Goal: Information Seeking & Learning: Learn about a topic

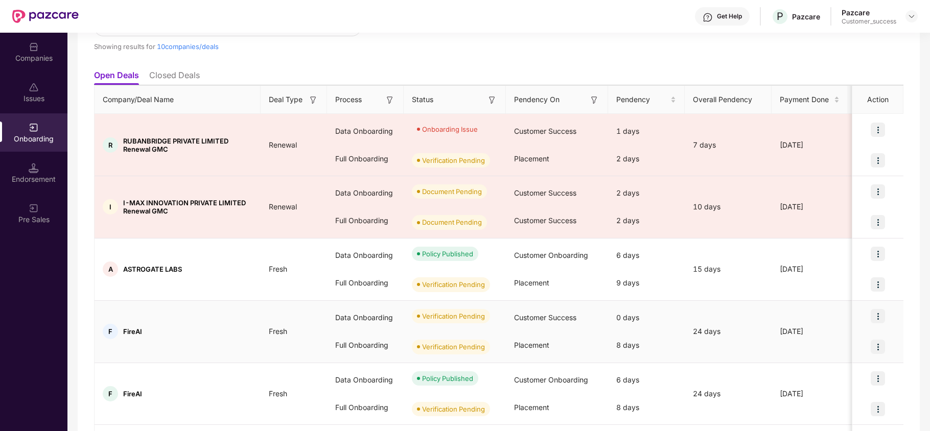
click at [877, 320] on img at bounding box center [877, 316] width 14 height 14
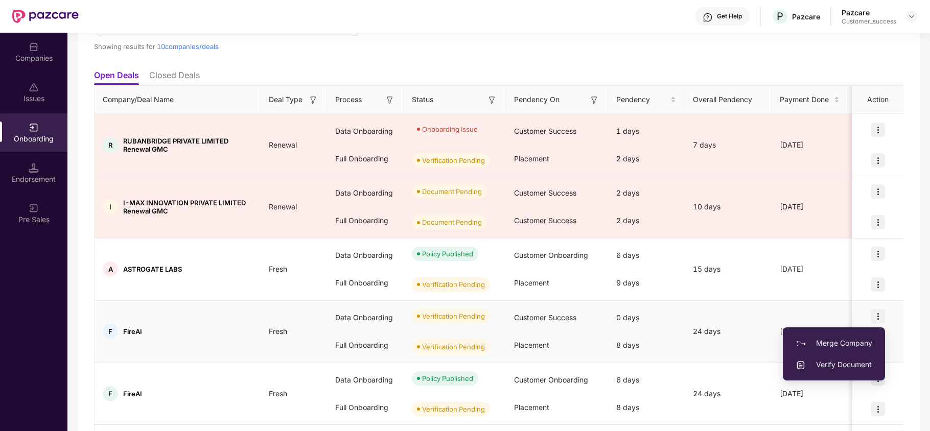
click at [823, 364] on span "Verify Document" at bounding box center [833, 364] width 77 height 11
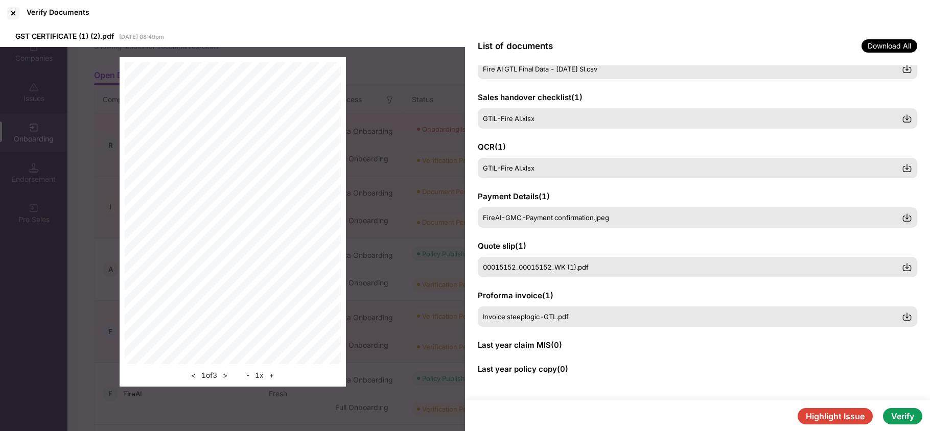
scroll to position [135, 0]
click at [907, 419] on button "Verify" at bounding box center [902, 416] width 39 height 16
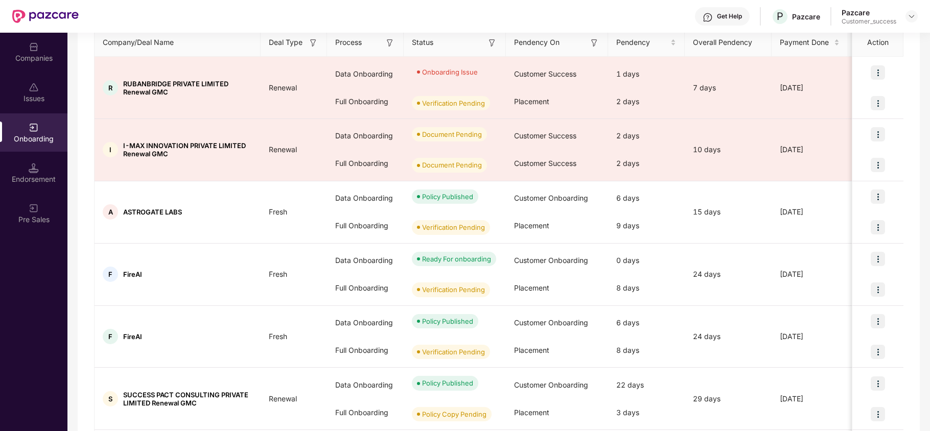
scroll to position [0, 0]
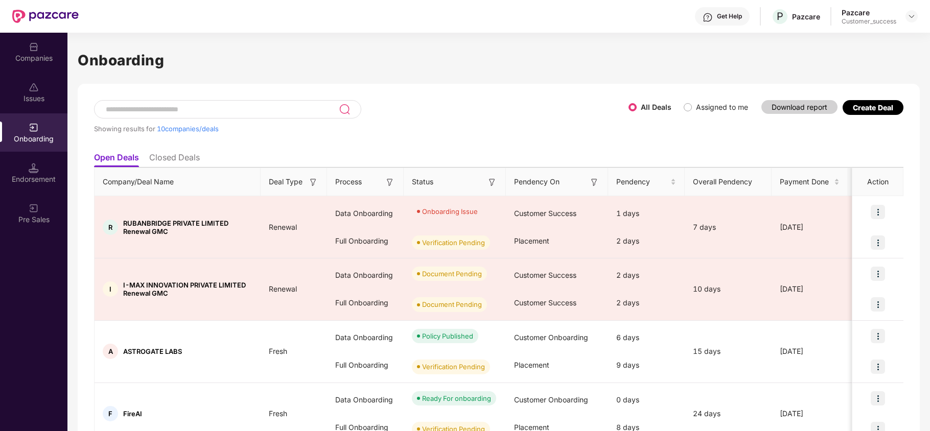
click at [679, 109] on div "All Deals Assigned to me" at bounding box center [692, 107] width 128 height 11
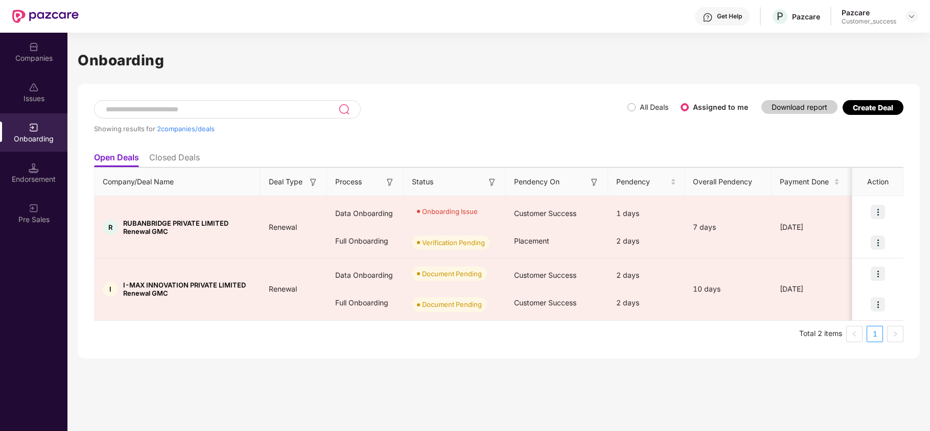
click at [34, 55] on div "Companies" at bounding box center [33, 58] width 67 height 10
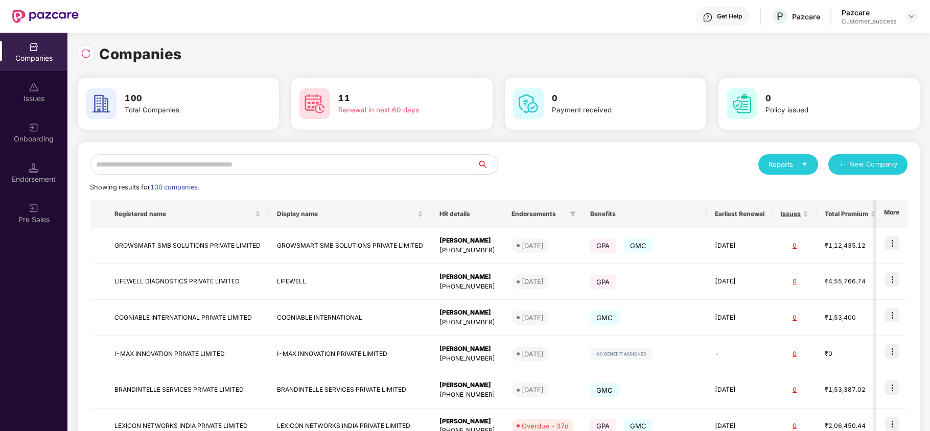
click at [195, 172] on input "text" at bounding box center [283, 164] width 387 height 20
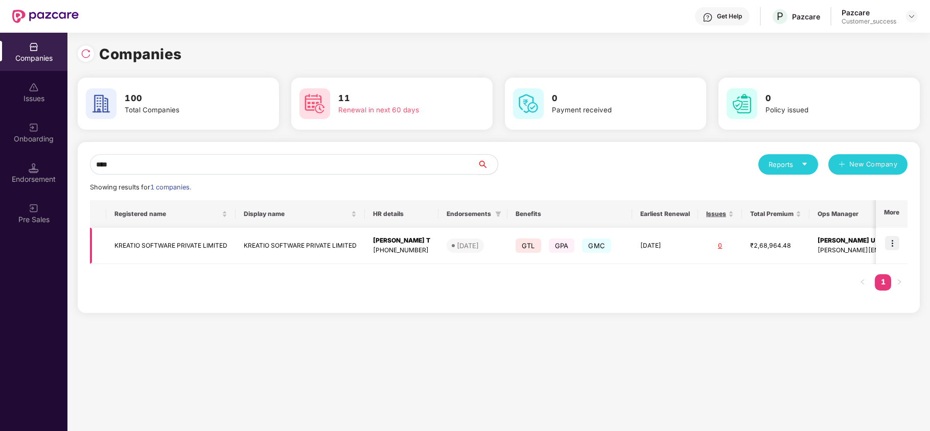
type input "****"
click at [897, 244] on img at bounding box center [892, 243] width 14 height 14
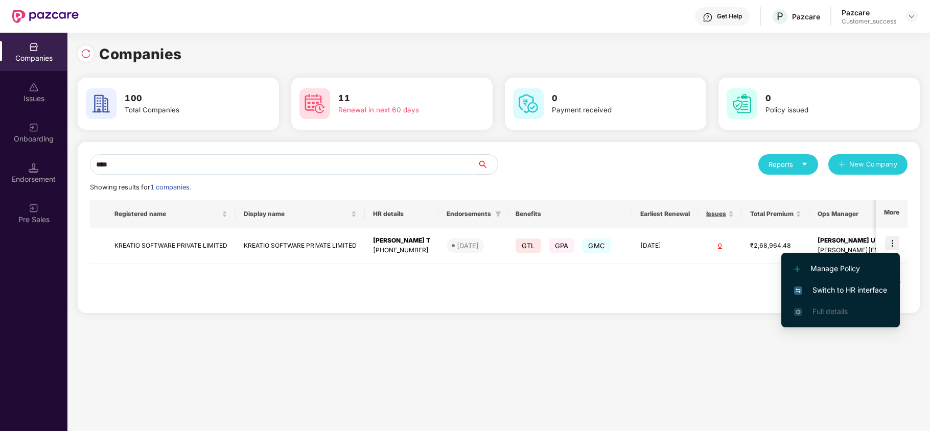
click at [853, 292] on span "Switch to HR interface" at bounding box center [840, 290] width 93 height 11
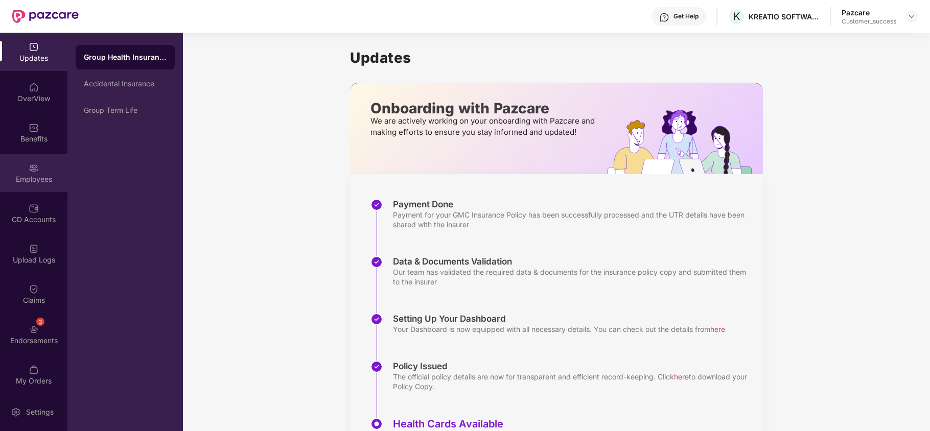
click at [29, 167] on img at bounding box center [34, 168] width 10 height 10
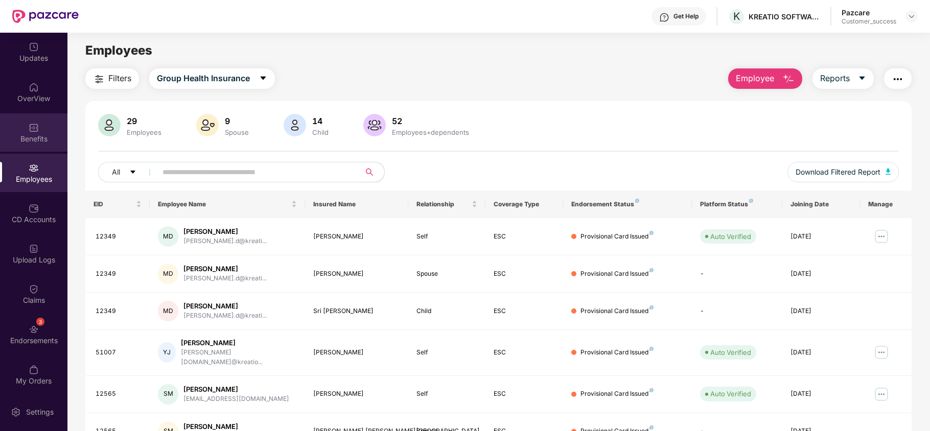
click at [36, 116] on div "Benefits" at bounding box center [33, 132] width 67 height 38
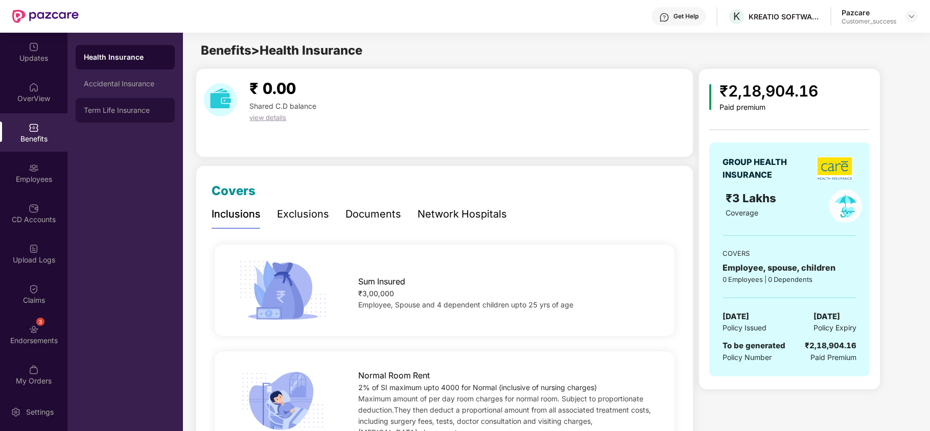
click at [132, 105] on div "Term Life Insurance" at bounding box center [125, 110] width 99 height 25
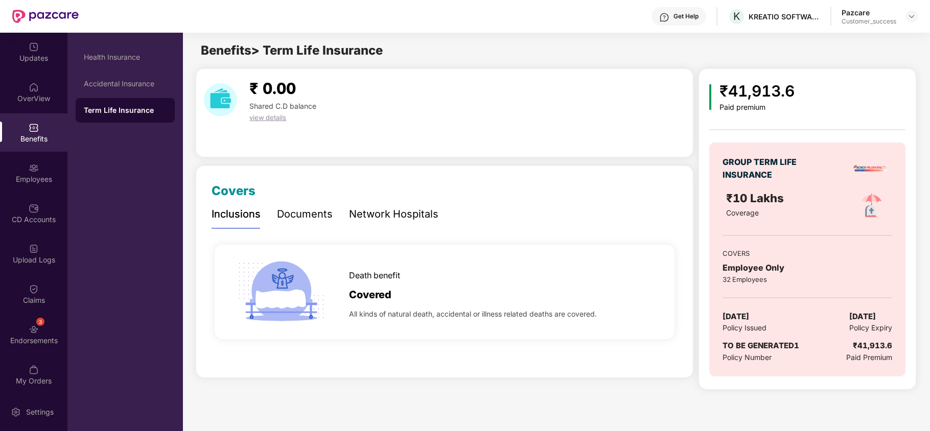
click at [308, 217] on div "Documents" at bounding box center [305, 214] width 56 height 16
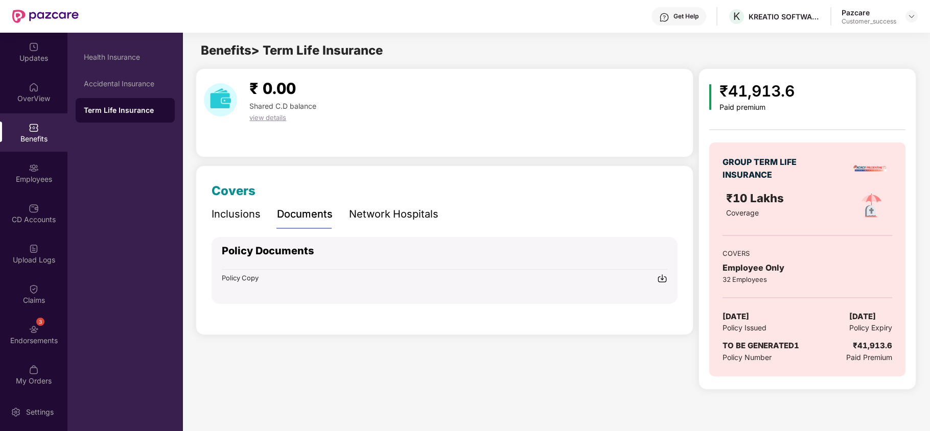
click at [247, 220] on div "Inclusions" at bounding box center [235, 214] width 49 height 16
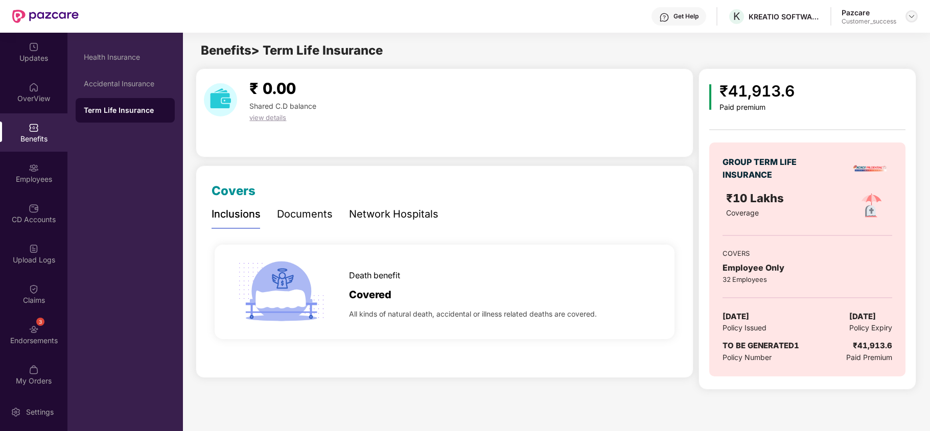
click at [909, 16] on img at bounding box center [911, 16] width 8 height 8
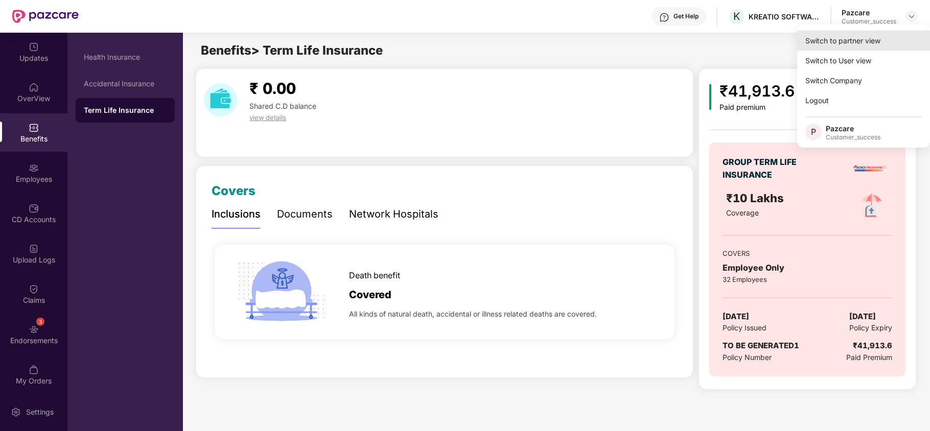
click at [843, 32] on div "Switch to partner view" at bounding box center [863, 41] width 133 height 20
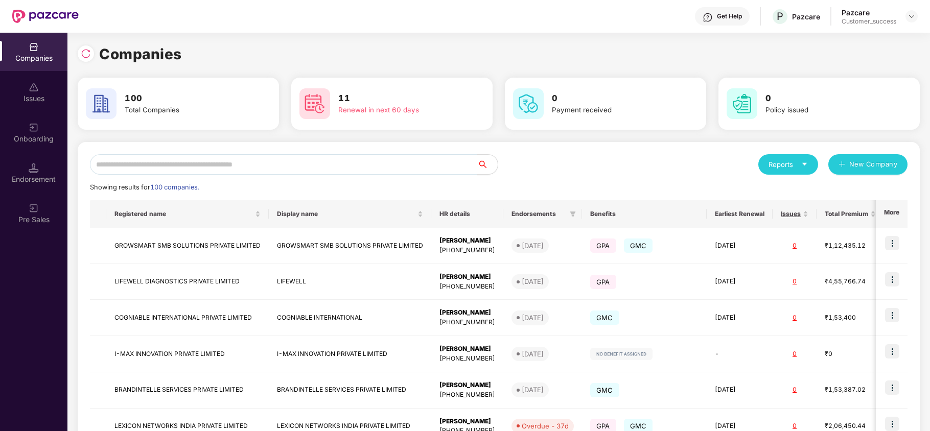
click at [437, 160] on input "text" at bounding box center [283, 164] width 387 height 20
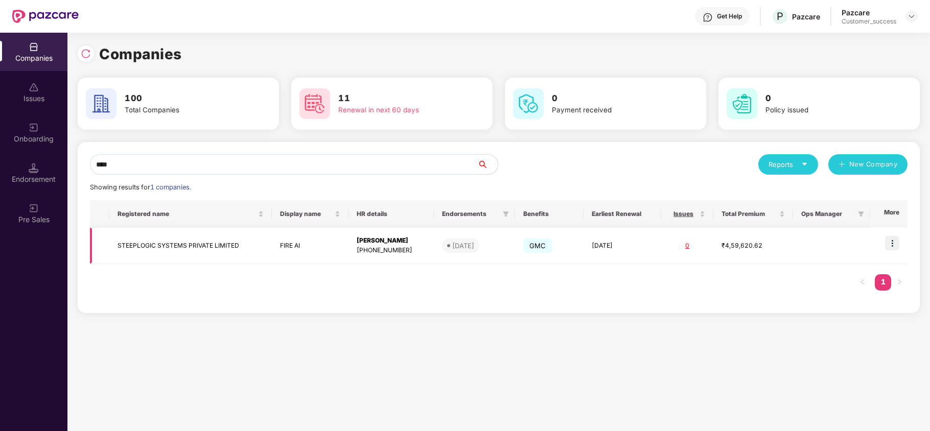
type input "****"
click at [892, 240] on img at bounding box center [892, 243] width 14 height 14
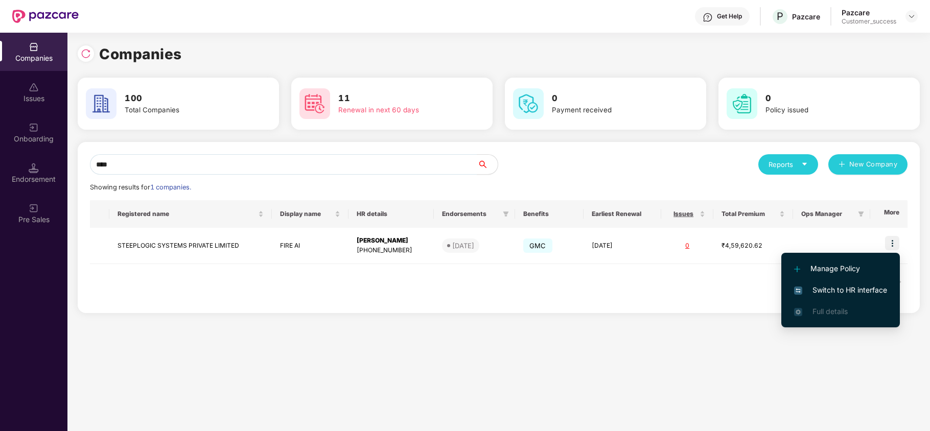
click at [850, 294] on span "Switch to HR interface" at bounding box center [840, 290] width 93 height 11
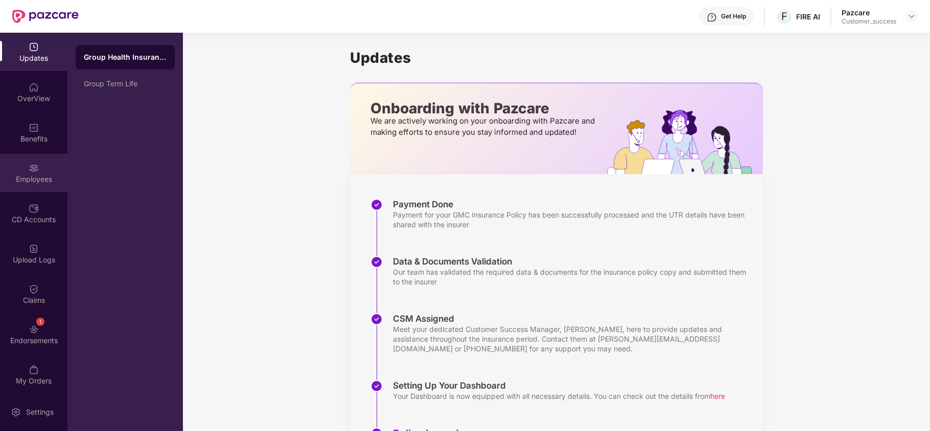
click at [16, 175] on div "Employees" at bounding box center [33, 179] width 67 height 10
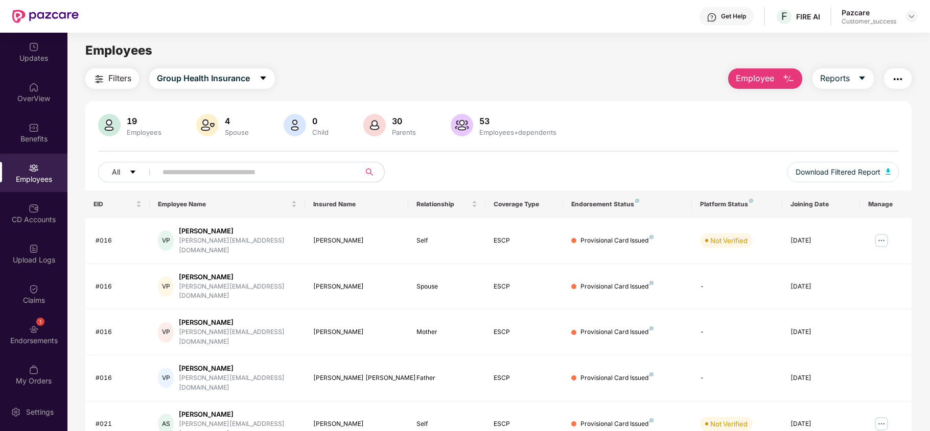
click at [203, 180] on span at bounding box center [254, 172] width 209 height 20
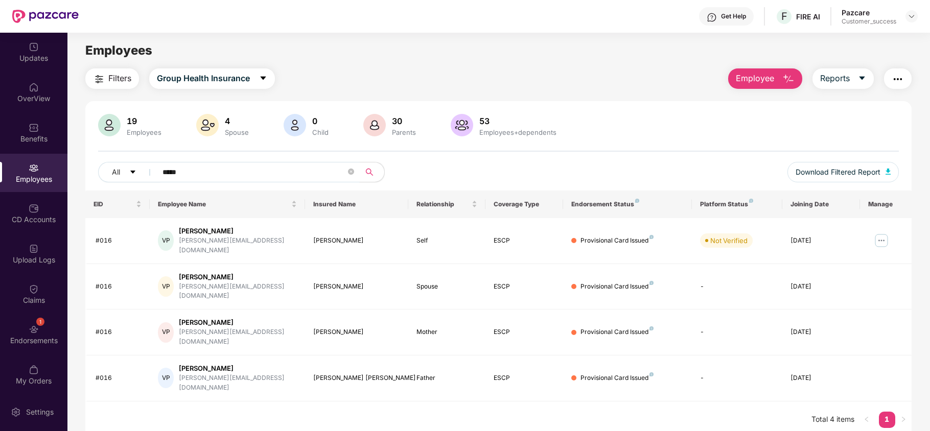
click at [225, 162] on span "*****" at bounding box center [254, 172] width 209 height 20
type input "*"
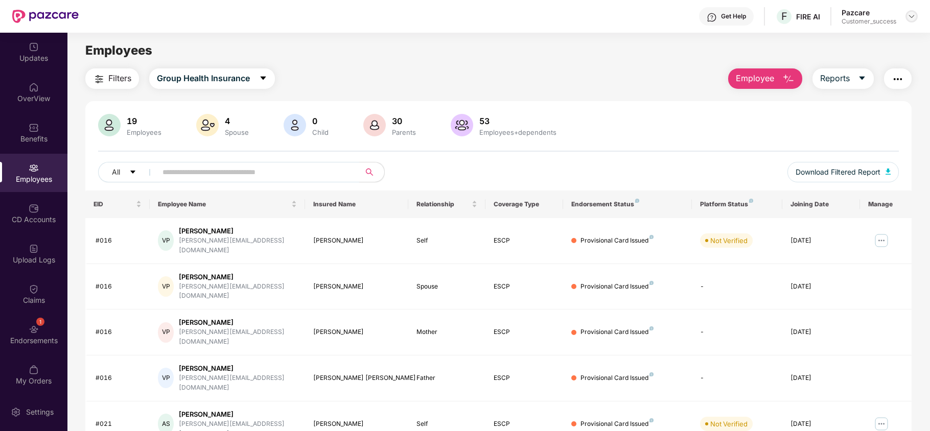
click at [911, 17] on img at bounding box center [911, 16] width 8 height 8
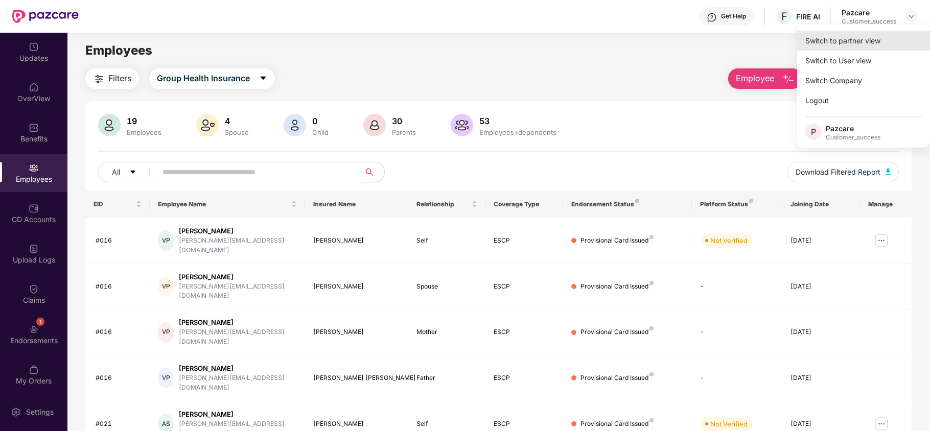
click at [871, 35] on div "Switch to partner view" at bounding box center [863, 41] width 133 height 20
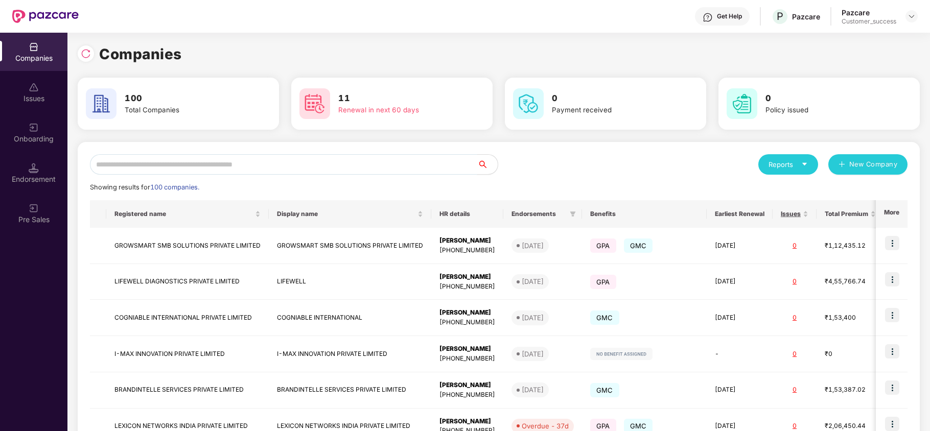
click at [253, 168] on input "text" at bounding box center [283, 164] width 387 height 20
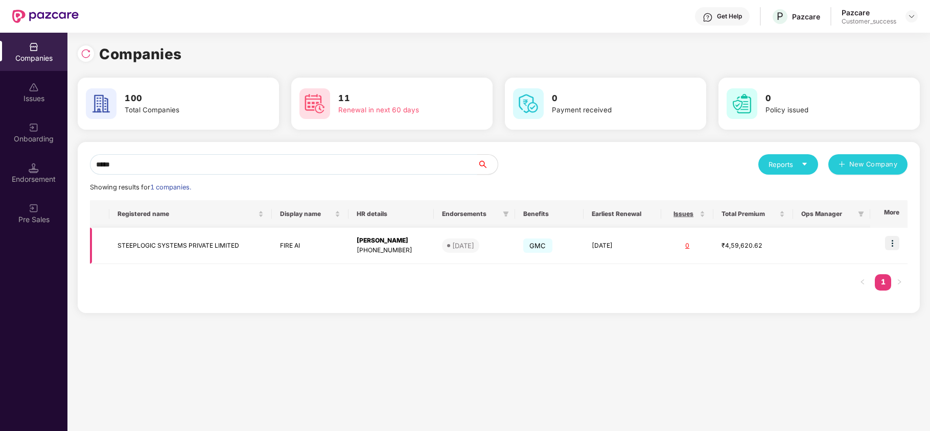
type input "*****"
click at [890, 246] on img at bounding box center [892, 243] width 14 height 14
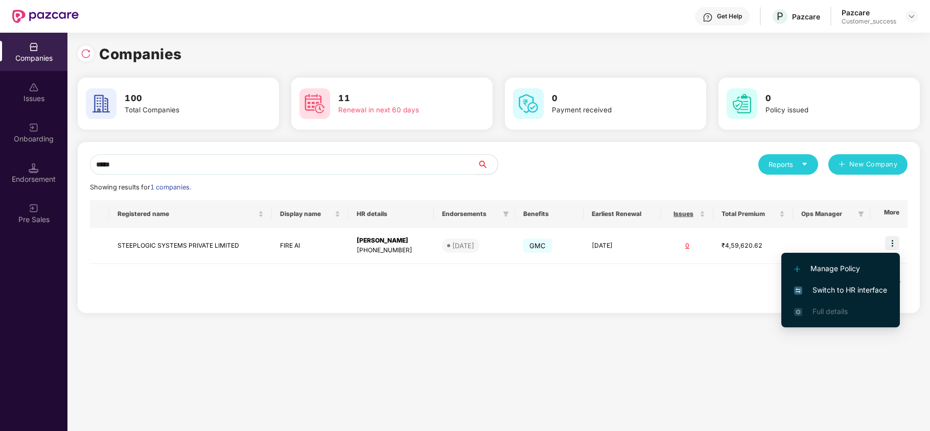
click at [861, 286] on span "Switch to HR interface" at bounding box center [840, 290] width 93 height 11
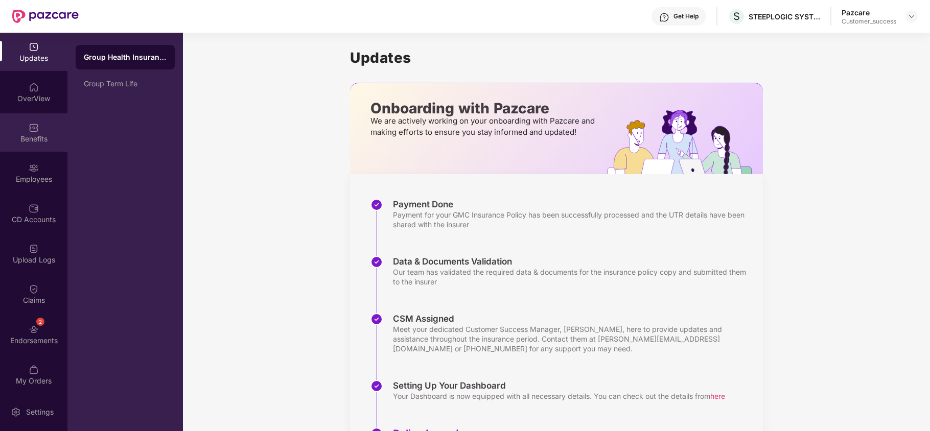
click at [42, 129] on div "Benefits" at bounding box center [33, 132] width 67 height 38
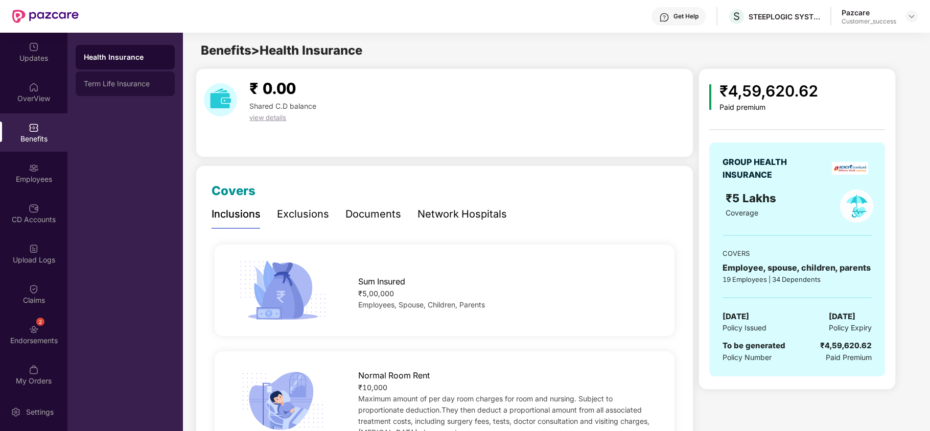
click at [127, 86] on div "Term Life Insurance" at bounding box center [125, 84] width 83 height 8
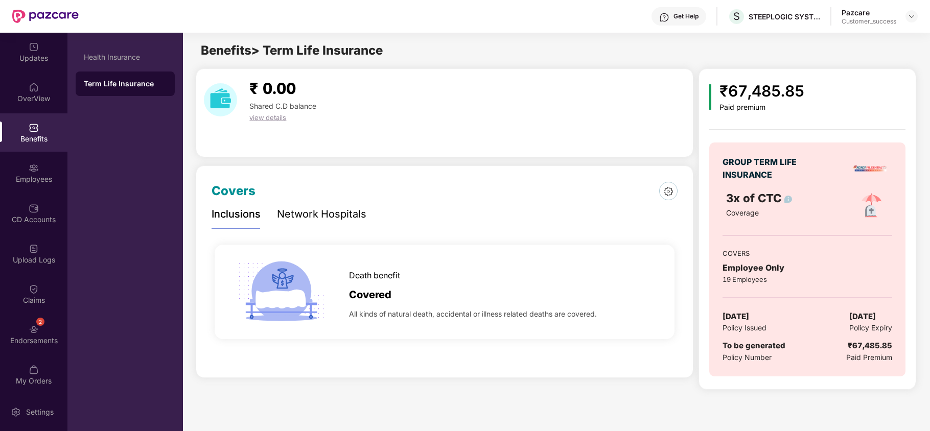
click at [297, 224] on div "Network Hospitals" at bounding box center [321, 214] width 89 height 28
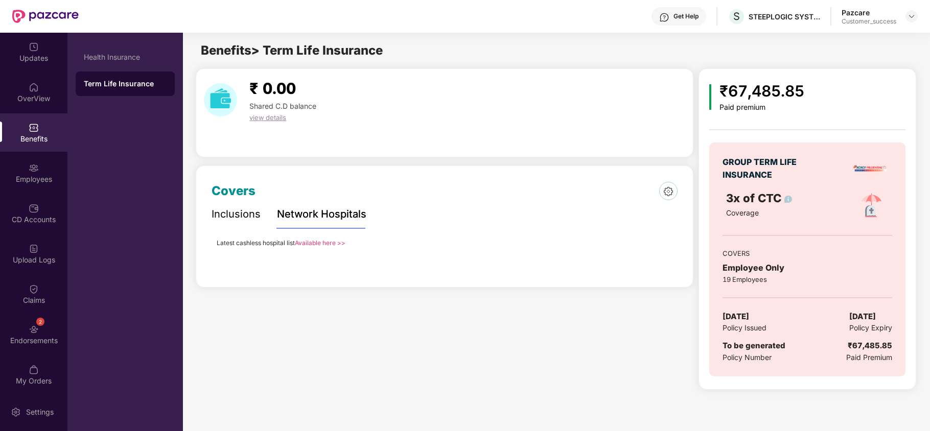
click at [242, 215] on div "Inclusions" at bounding box center [235, 214] width 49 height 16
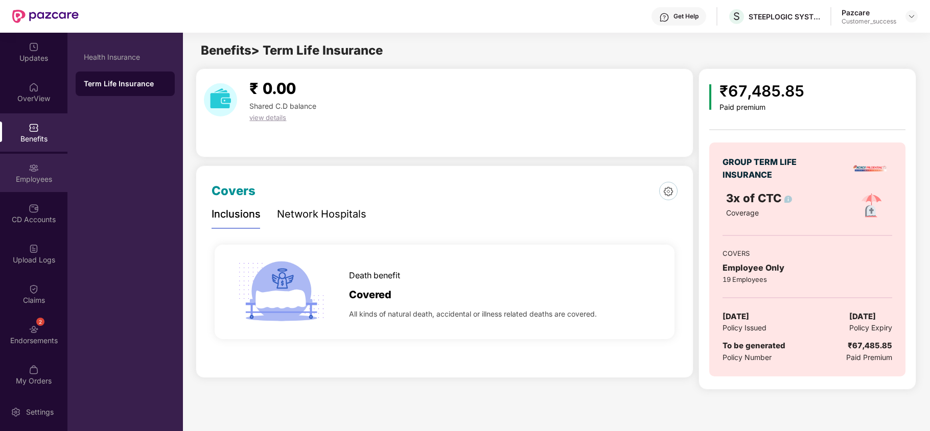
click at [33, 171] on img at bounding box center [34, 168] width 10 height 10
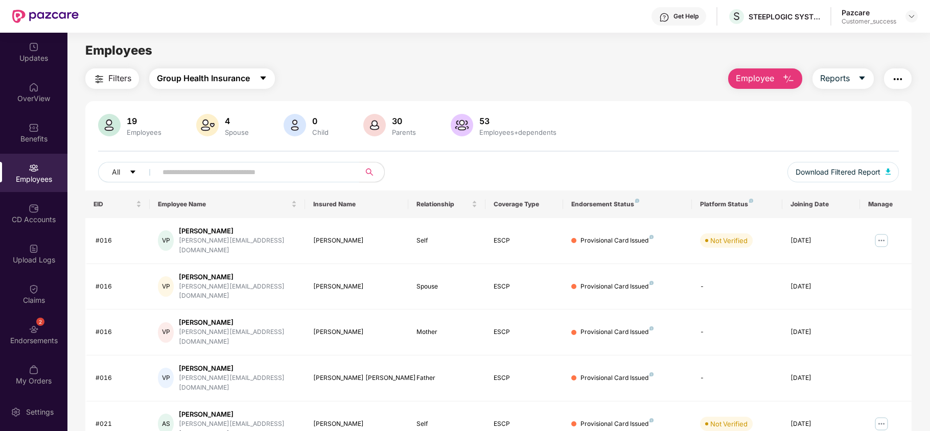
click at [225, 74] on span "Group Health Insurance" at bounding box center [203, 78] width 93 height 13
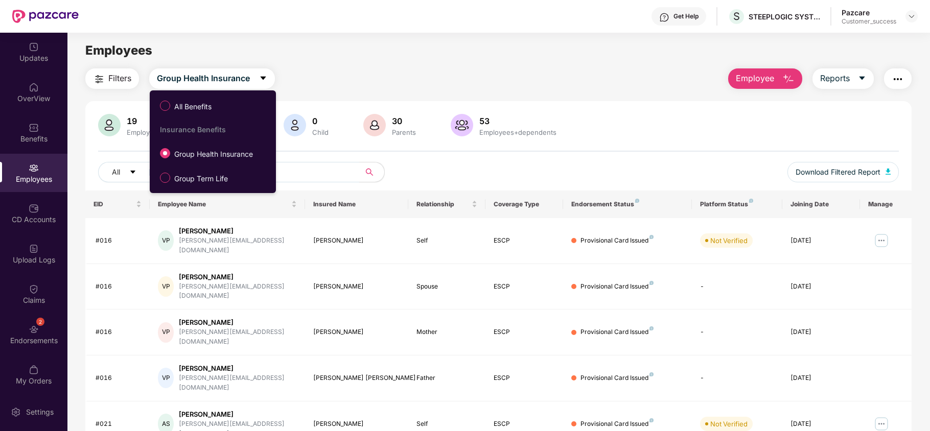
click at [389, 92] on div "Filters Group Health Insurance Employee Reports 19 Employees 4 Spouse 0 Child […" at bounding box center [498, 377] width 826 height 619
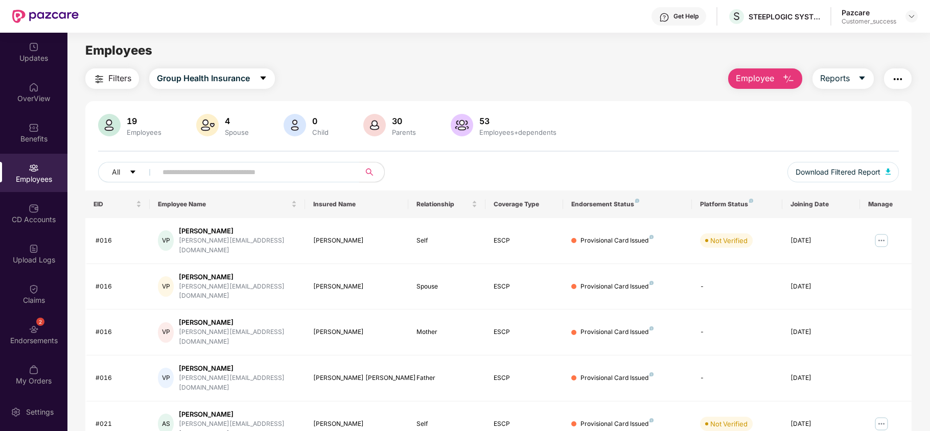
click at [29, 152] on div "Updates OverView Benefits Employees CD Accounts Upload Logs Claims 2 Endorsemen…" at bounding box center [33, 213] width 67 height 360
click at [33, 142] on div "Benefits" at bounding box center [33, 139] width 67 height 10
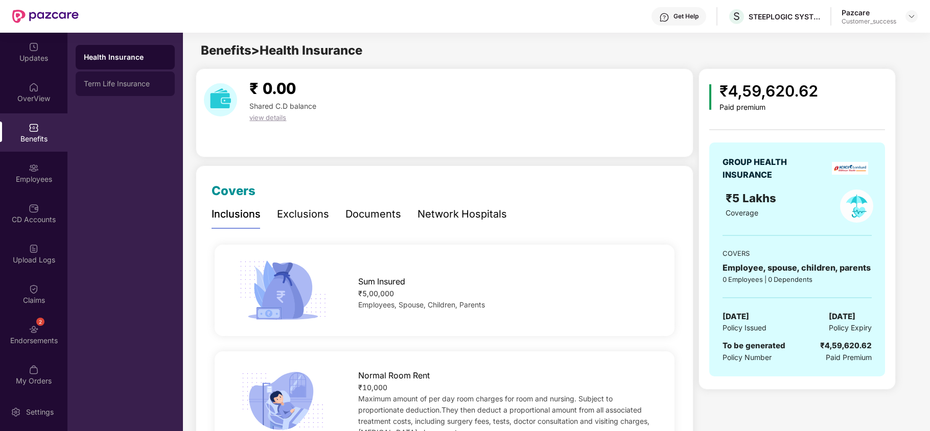
click at [123, 91] on div "Term Life Insurance" at bounding box center [125, 84] width 99 height 25
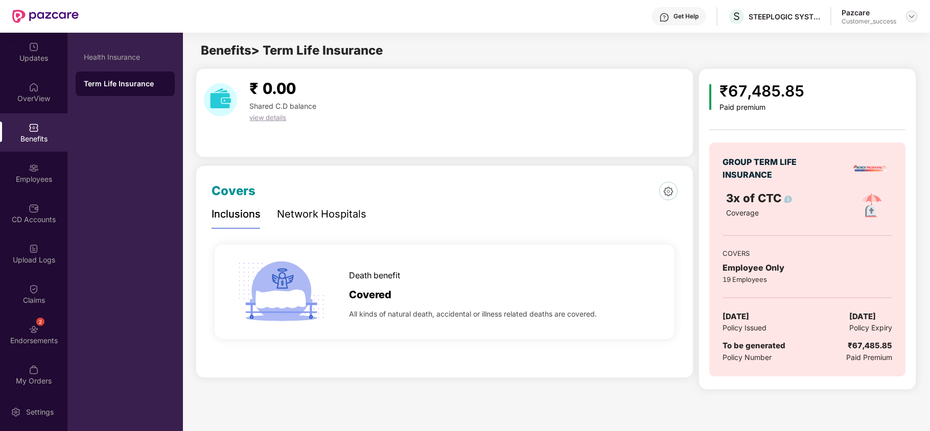
click at [908, 19] on img at bounding box center [911, 16] width 8 height 8
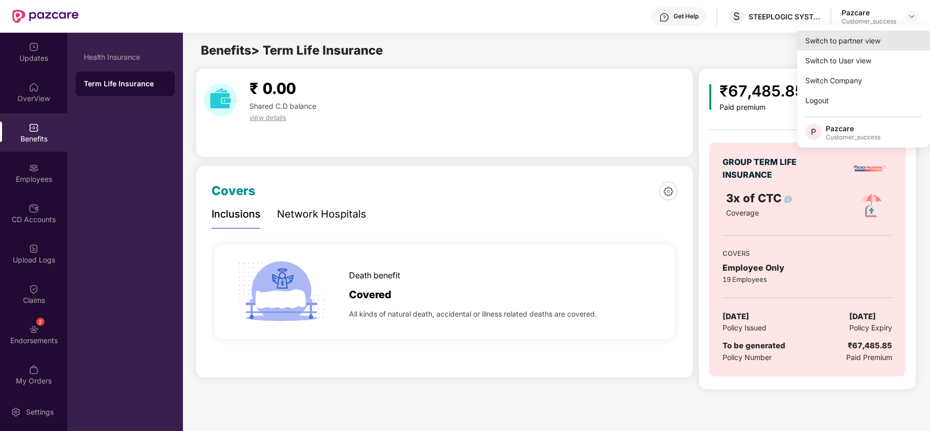
click at [855, 41] on div "Switch to partner view" at bounding box center [863, 41] width 133 height 20
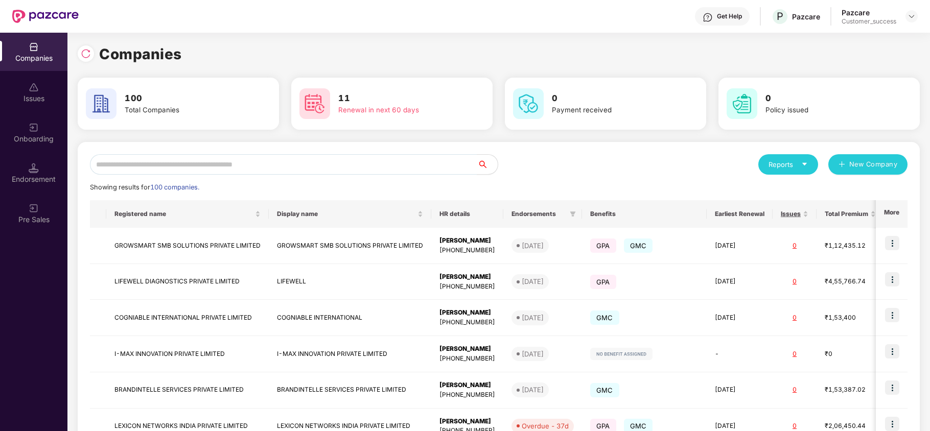
click at [387, 150] on div "Reports New Company Showing results for 100 companies. Registered name Display …" at bounding box center [499, 390] width 842 height 496
click at [373, 154] on input "text" at bounding box center [283, 164] width 387 height 20
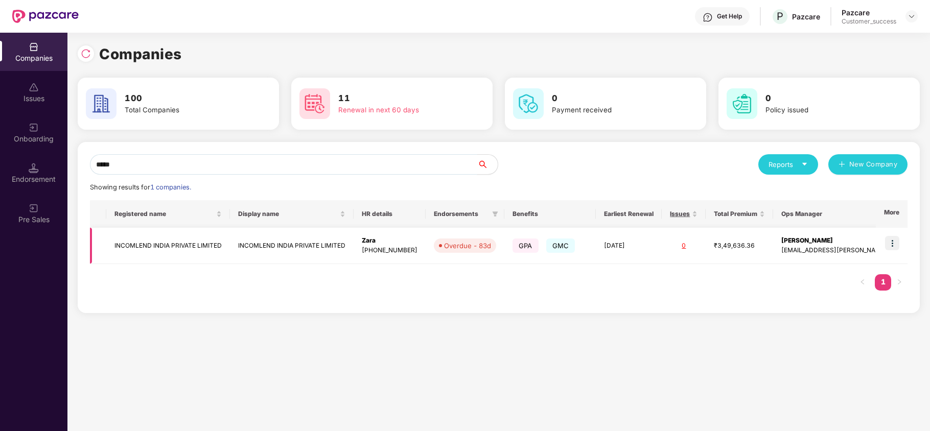
type input "*****"
click at [892, 237] on img at bounding box center [892, 243] width 14 height 14
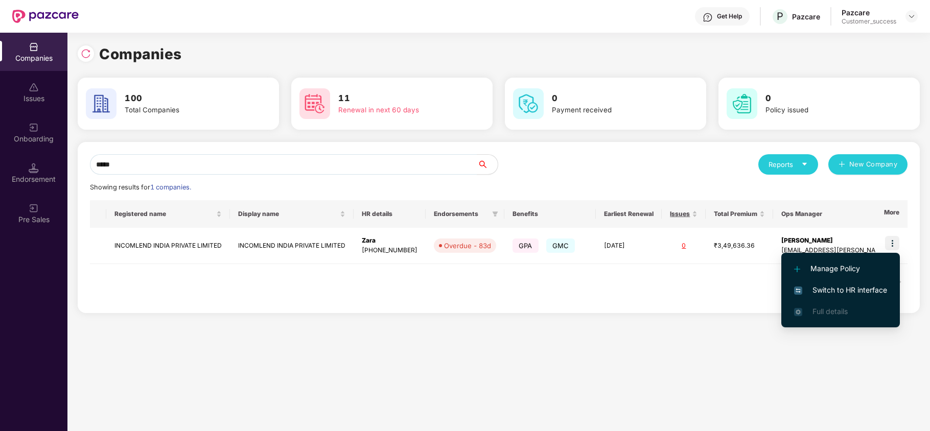
click at [867, 285] on span "Switch to HR interface" at bounding box center [840, 290] width 93 height 11
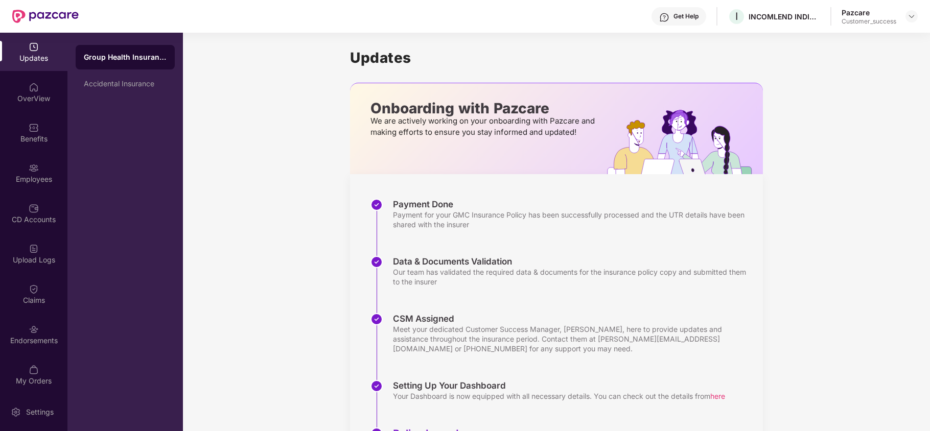
click at [58, 313] on div "Updates OverView Benefits Employees CD Accounts Upload Logs Claims Endorsements…" at bounding box center [33, 213] width 67 height 360
click at [23, 332] on div "Endorsements" at bounding box center [33, 334] width 67 height 38
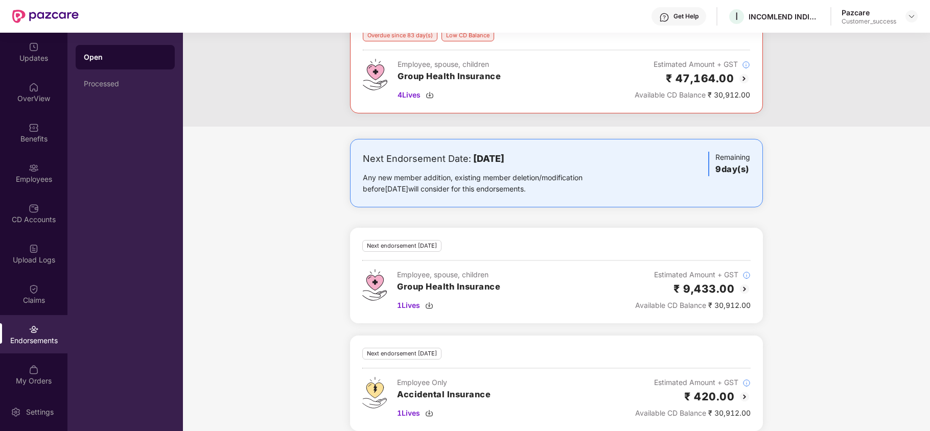
scroll to position [87, 0]
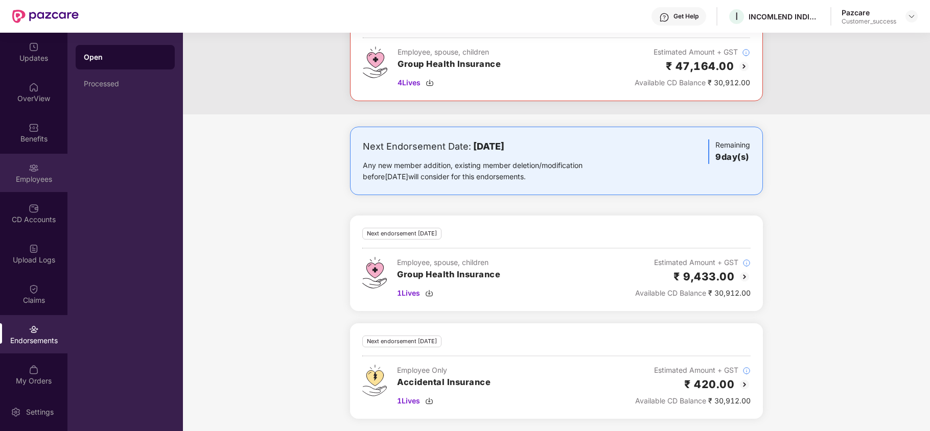
click at [23, 171] on div "Employees" at bounding box center [33, 173] width 67 height 38
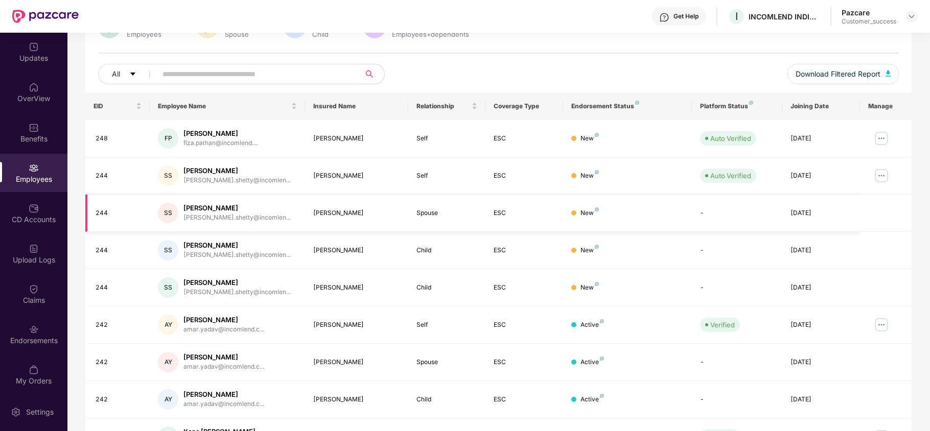
scroll to position [0, 0]
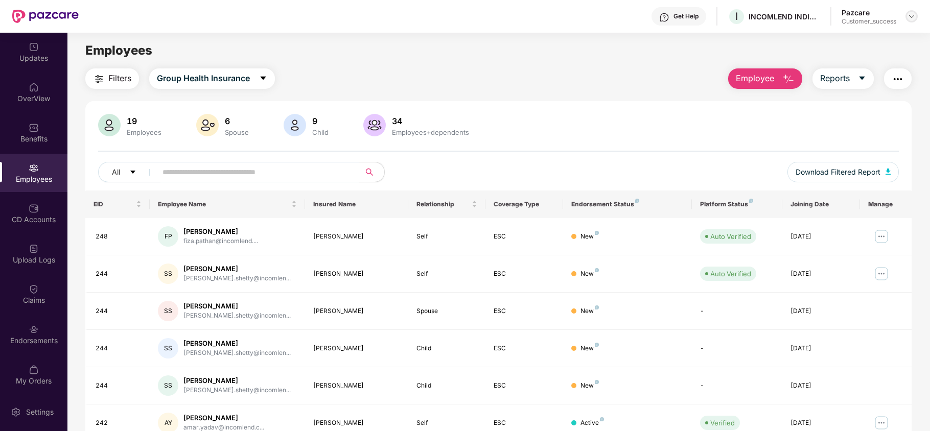
click at [907, 18] on img at bounding box center [911, 16] width 8 height 8
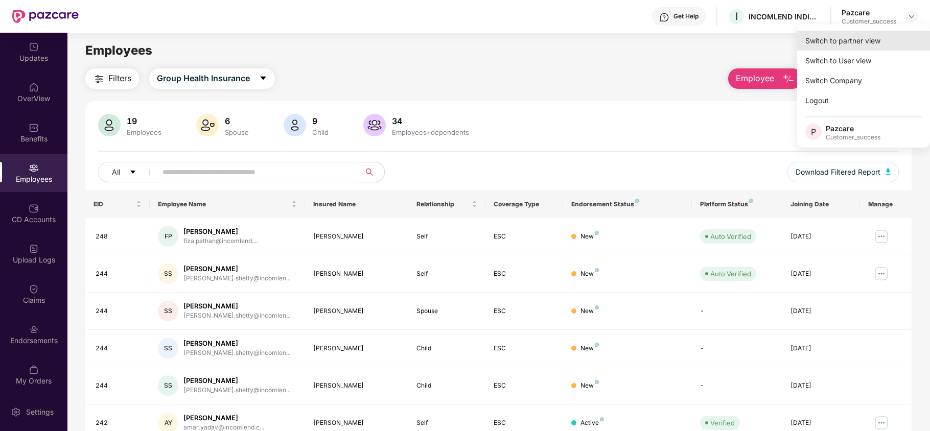
click at [838, 41] on div "Switch to partner view" at bounding box center [863, 41] width 133 height 20
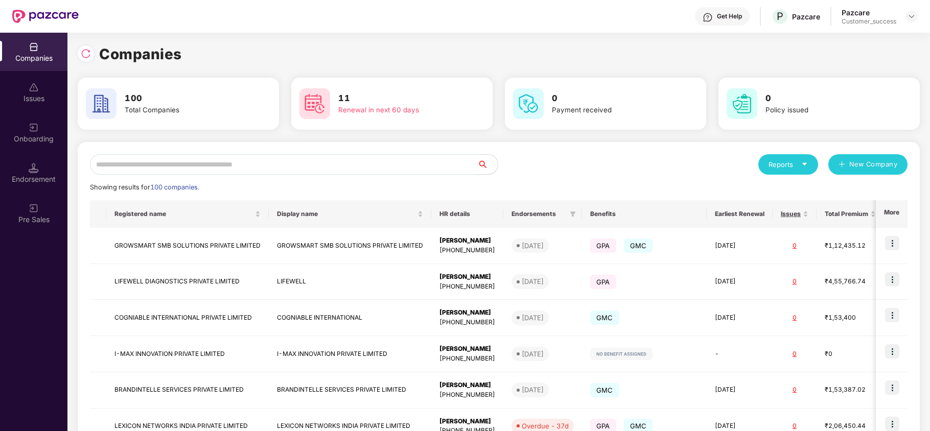
click at [203, 163] on input "text" at bounding box center [283, 164] width 387 height 20
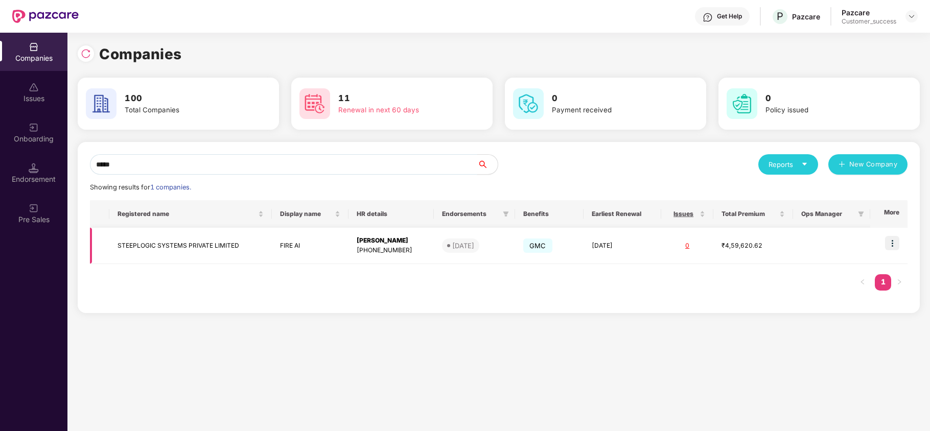
type input "*****"
click at [892, 246] on img at bounding box center [892, 243] width 14 height 14
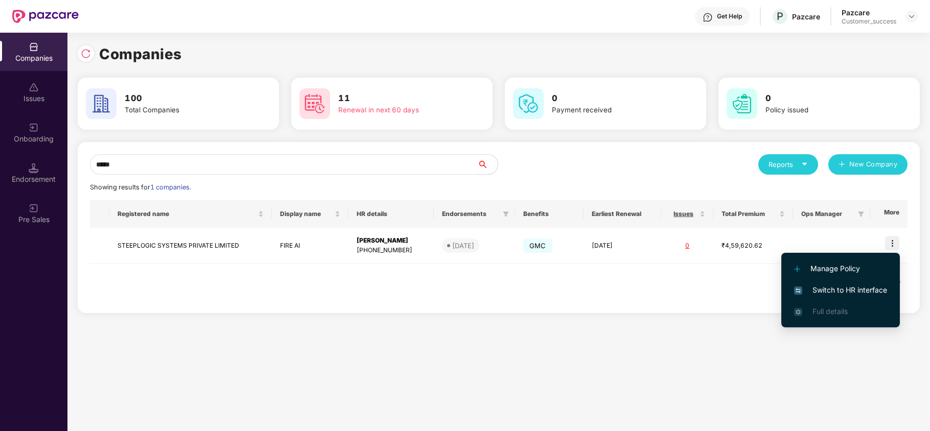
click at [855, 287] on span "Switch to HR interface" at bounding box center [840, 290] width 93 height 11
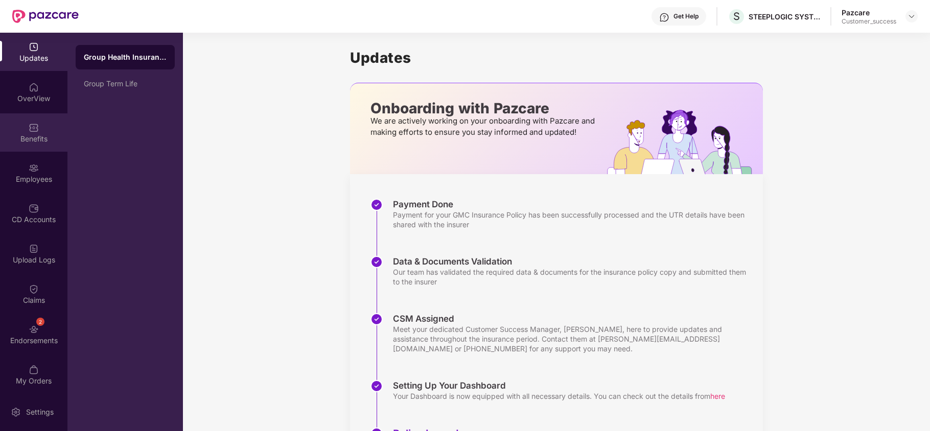
click at [29, 139] on div "Benefits" at bounding box center [33, 139] width 67 height 10
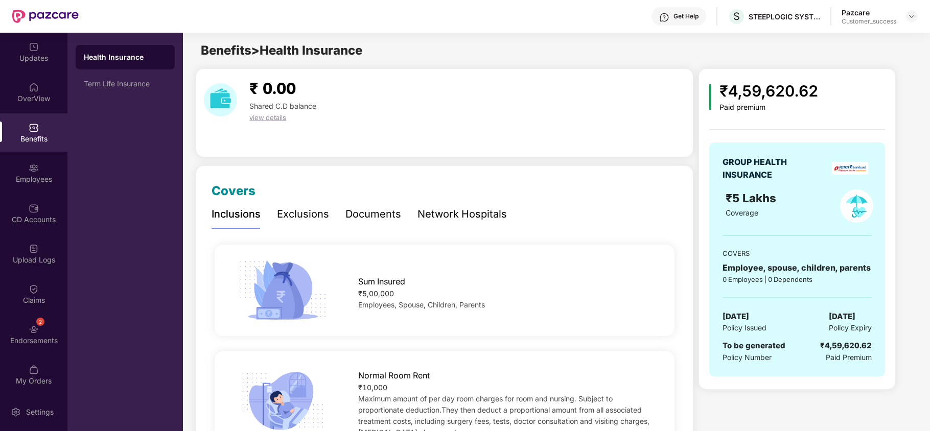
click at [29, 139] on div "Benefits" at bounding box center [33, 139] width 67 height 10
click at [98, 82] on div "Term Life Insurance" at bounding box center [125, 84] width 83 height 8
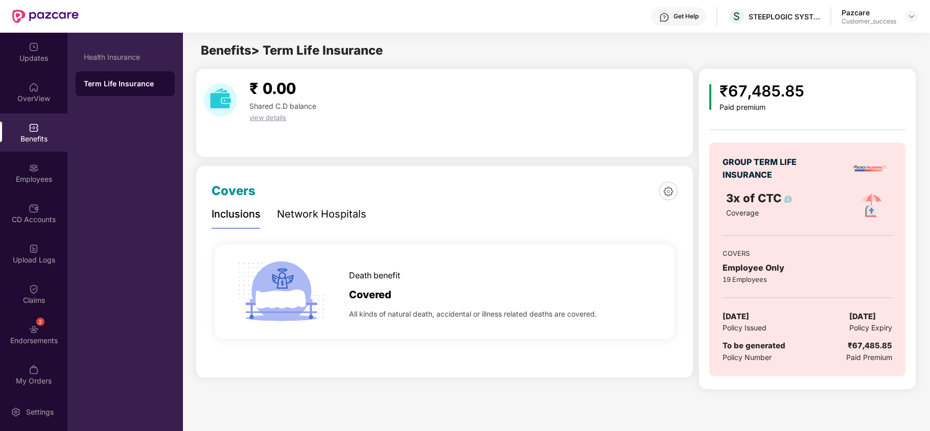
click at [238, 169] on div "Covers Inclusions Network Hospitals Death benefit Covered All kinds of natural …" at bounding box center [444, 272] width 497 height 212
click at [32, 172] on img at bounding box center [34, 168] width 10 height 10
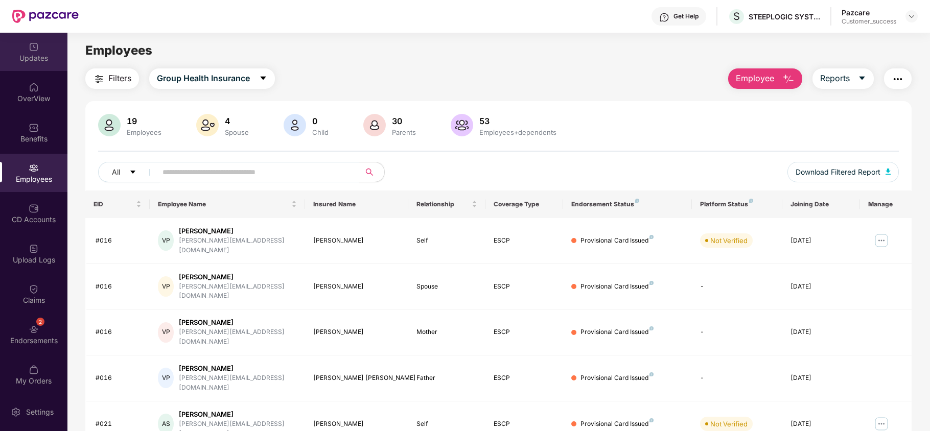
click at [34, 53] on div "Updates" at bounding box center [33, 58] width 67 height 10
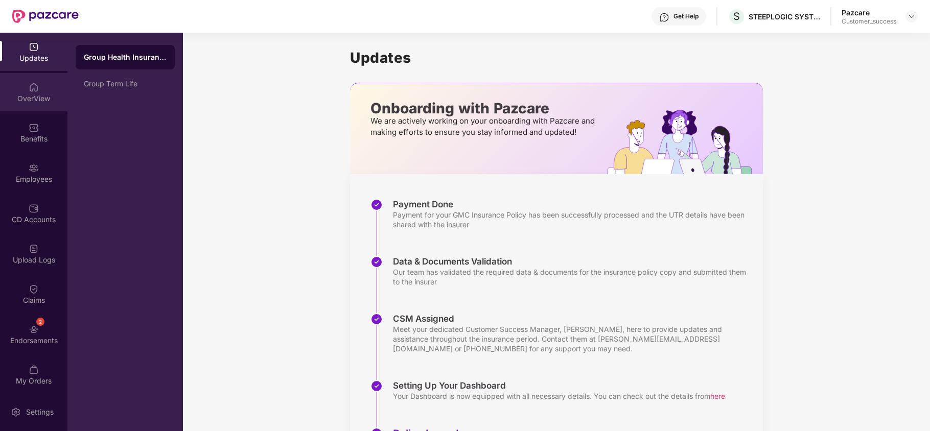
click at [33, 88] on img at bounding box center [34, 87] width 10 height 10
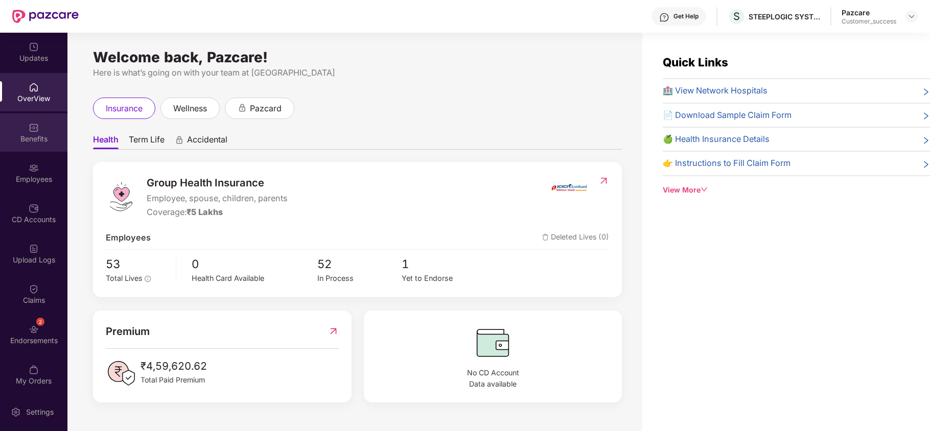
click at [33, 133] on div "Benefits" at bounding box center [33, 132] width 67 height 38
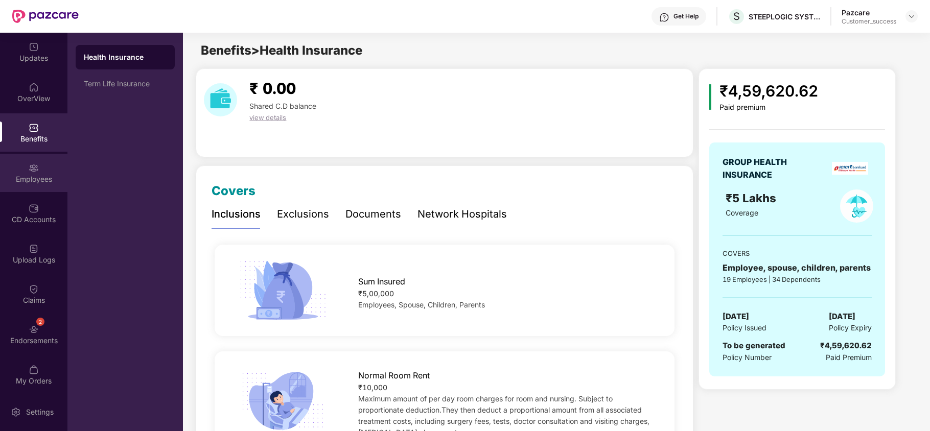
click at [29, 163] on img at bounding box center [34, 168] width 10 height 10
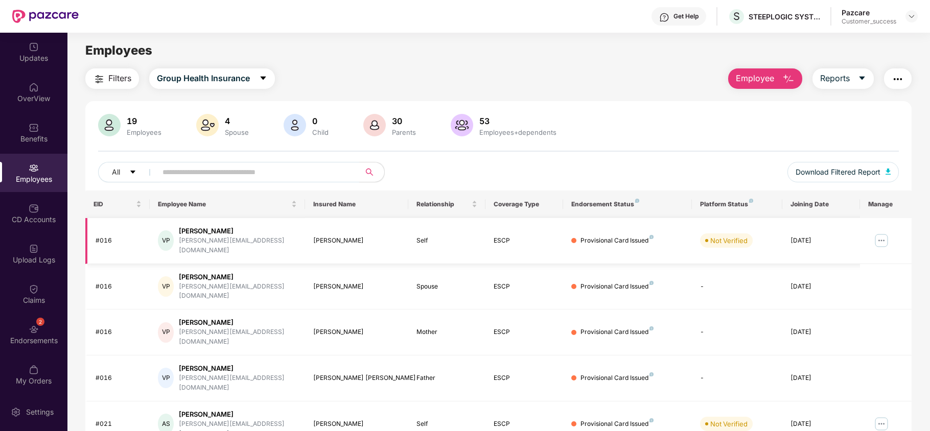
scroll to position [1, 0]
click at [32, 45] on img at bounding box center [34, 47] width 10 height 10
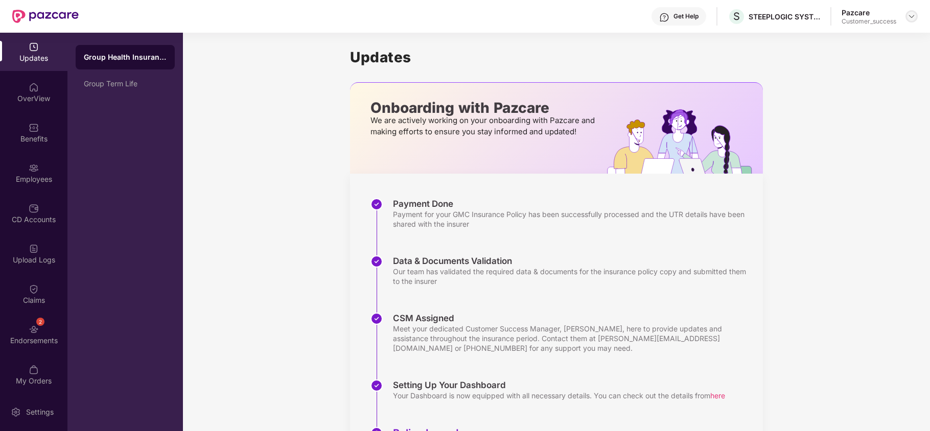
click at [909, 15] on img at bounding box center [911, 16] width 8 height 8
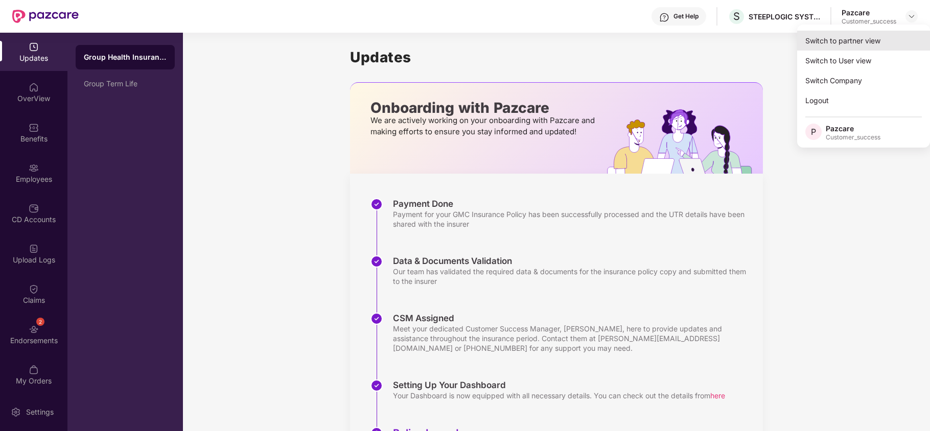
click at [883, 45] on div "Switch to partner view" at bounding box center [863, 41] width 133 height 20
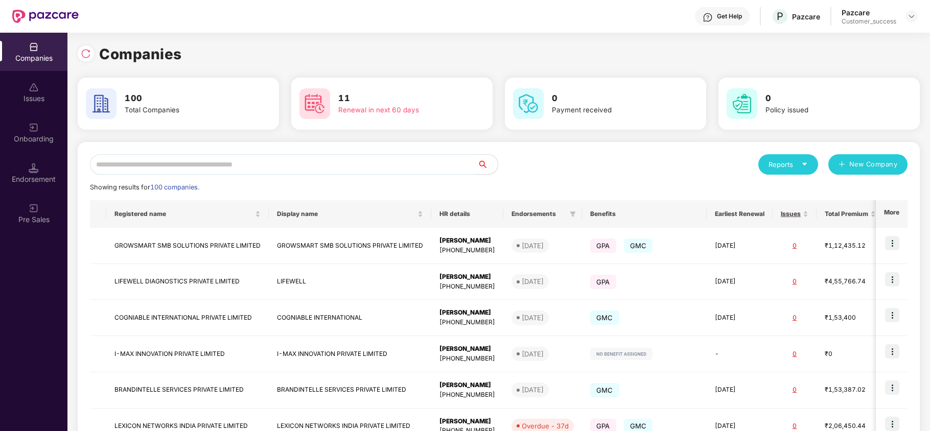
click at [289, 176] on div "Reports New Company Showing results for 100 companies. Registered name Display …" at bounding box center [498, 389] width 817 height 471
click at [301, 169] on input "text" at bounding box center [283, 164] width 387 height 20
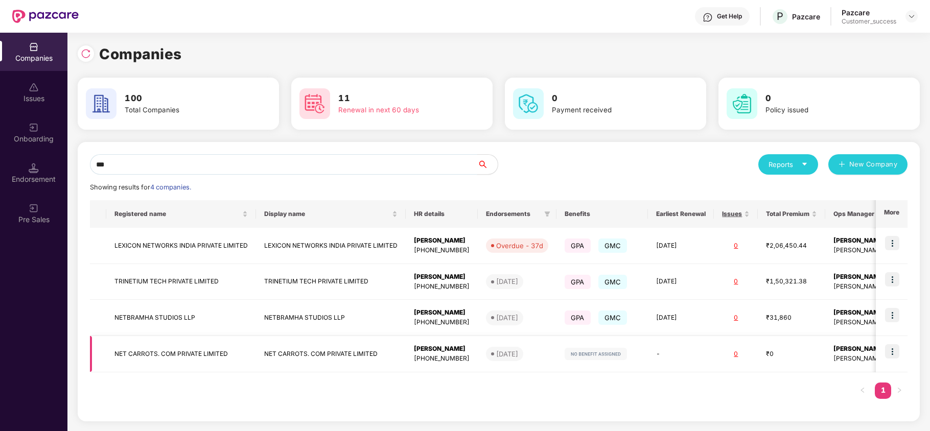
type input "***"
click at [892, 356] on img at bounding box center [892, 351] width 14 height 14
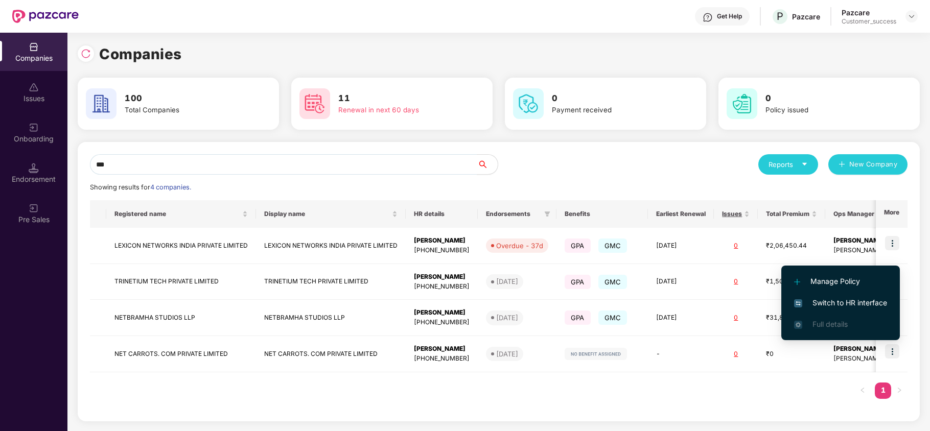
click at [850, 301] on span "Switch to HR interface" at bounding box center [840, 302] width 93 height 11
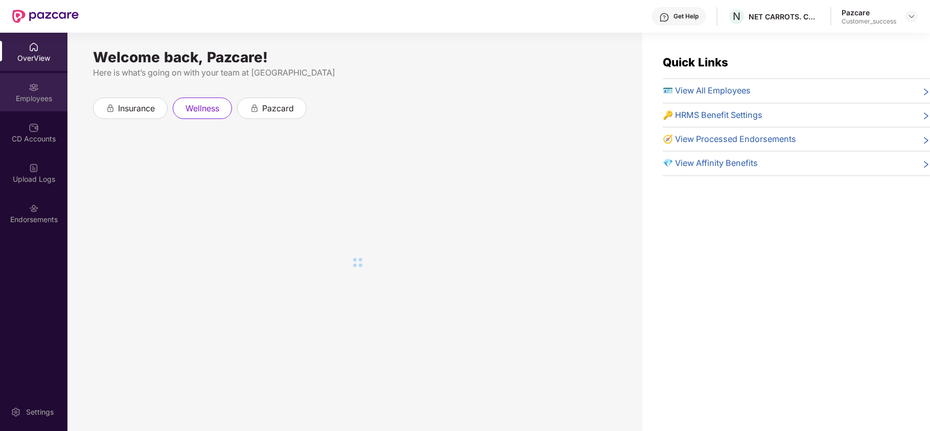
click at [31, 105] on div "Employees" at bounding box center [33, 92] width 67 height 38
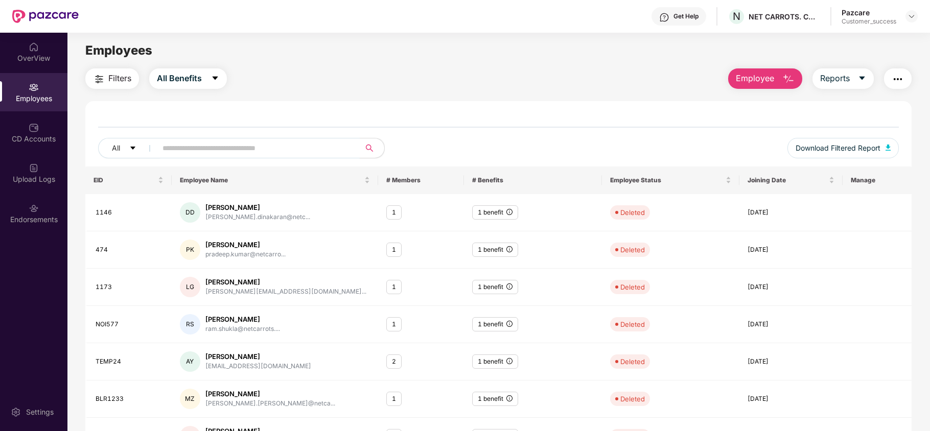
click at [185, 140] on input "text" at bounding box center [253, 147] width 183 height 15
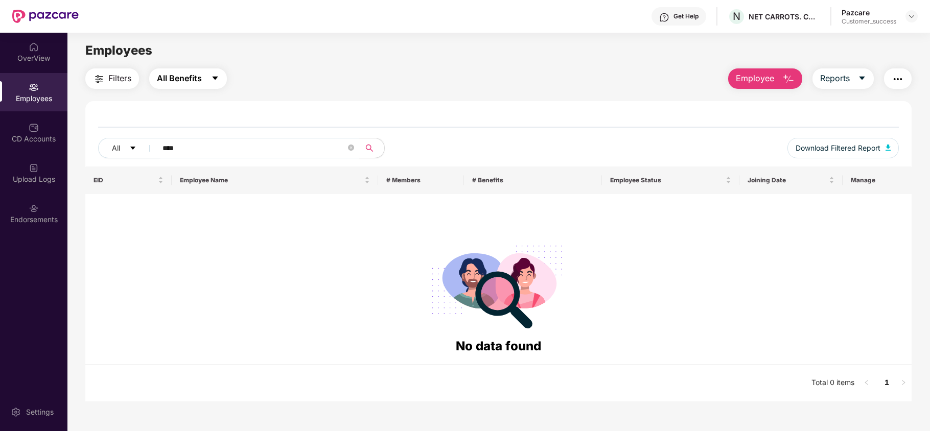
click at [192, 80] on span "All Benefits" at bounding box center [179, 78] width 45 height 13
click at [193, 98] on label "All Benefits" at bounding box center [188, 105] width 66 height 17
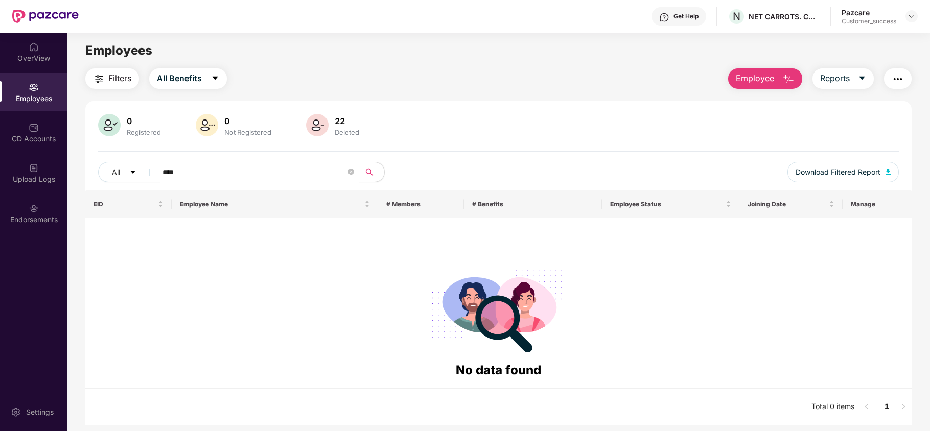
click at [205, 170] on input "****" at bounding box center [253, 171] width 183 height 15
type input "*"
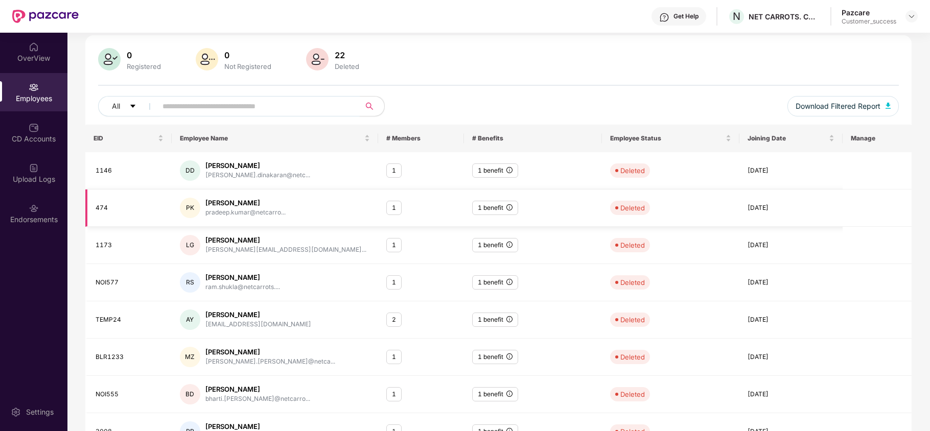
scroll to position [0, 0]
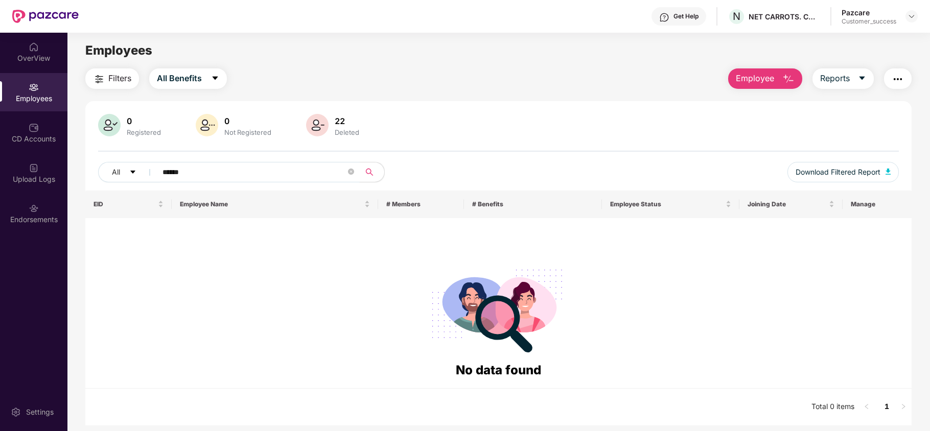
click at [203, 174] on input "******" at bounding box center [253, 171] width 183 height 15
type input "*"
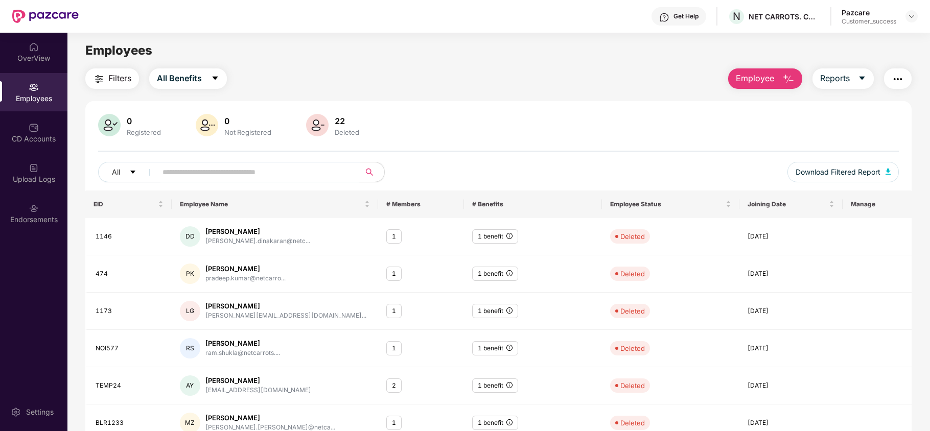
click at [912, 9] on div "Pazcare Customer_success" at bounding box center [879, 17] width 76 height 18
click at [912, 17] on img at bounding box center [911, 16] width 8 height 8
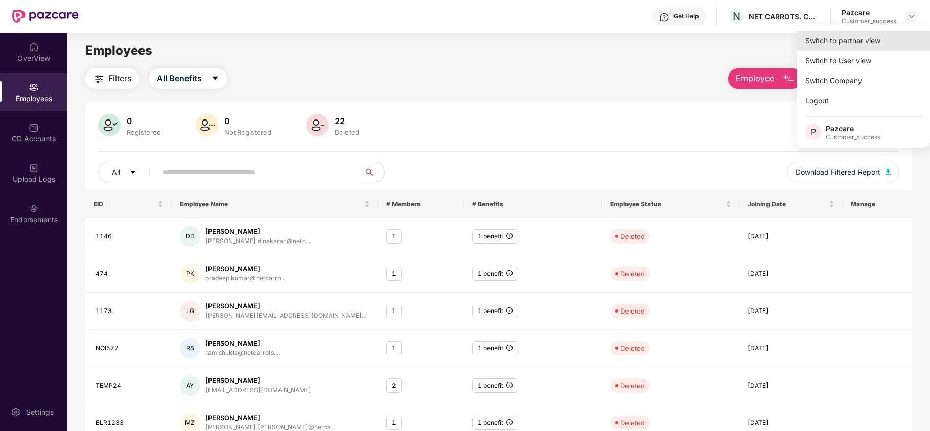
click at [864, 37] on div "Switch to partner view" at bounding box center [863, 41] width 133 height 20
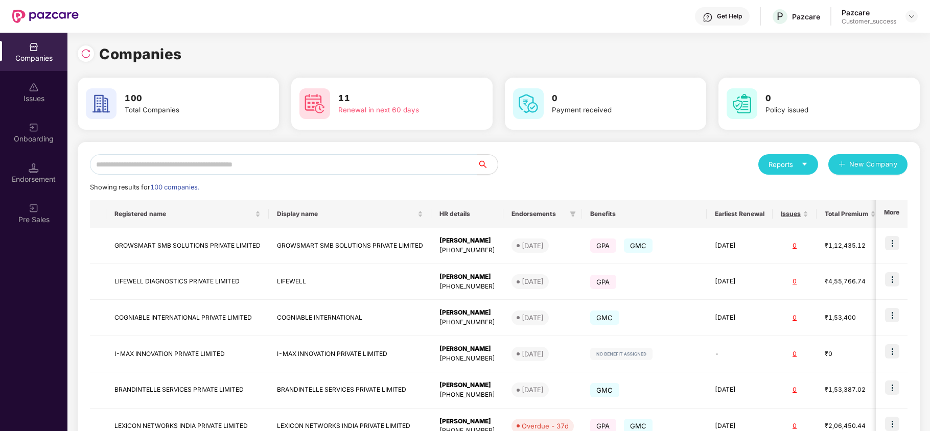
click at [172, 174] on input "text" at bounding box center [283, 164] width 387 height 20
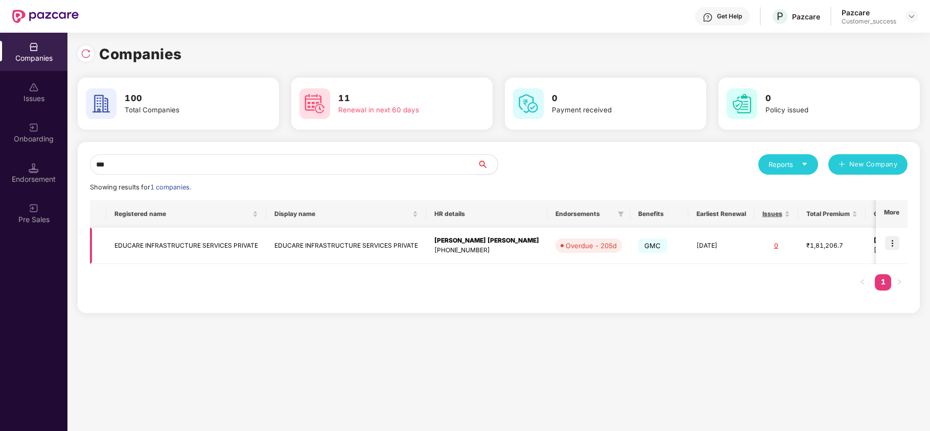
type input "***"
click at [885, 242] on img at bounding box center [892, 243] width 14 height 14
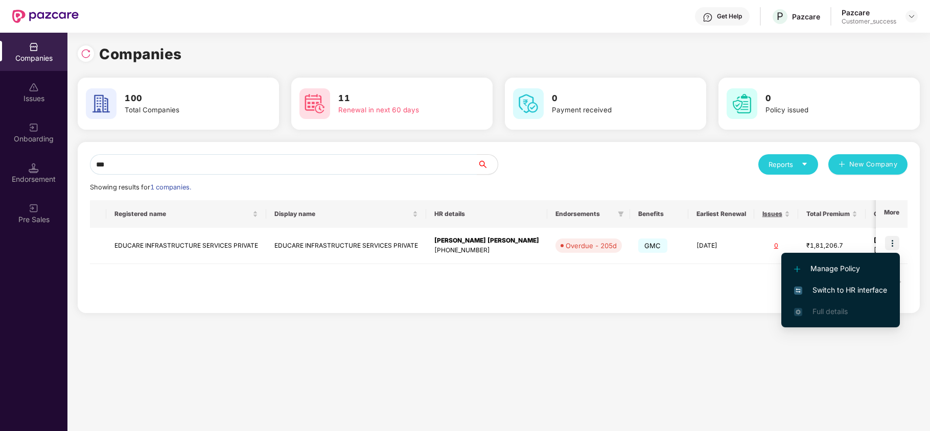
click at [856, 289] on span "Switch to HR interface" at bounding box center [840, 290] width 93 height 11
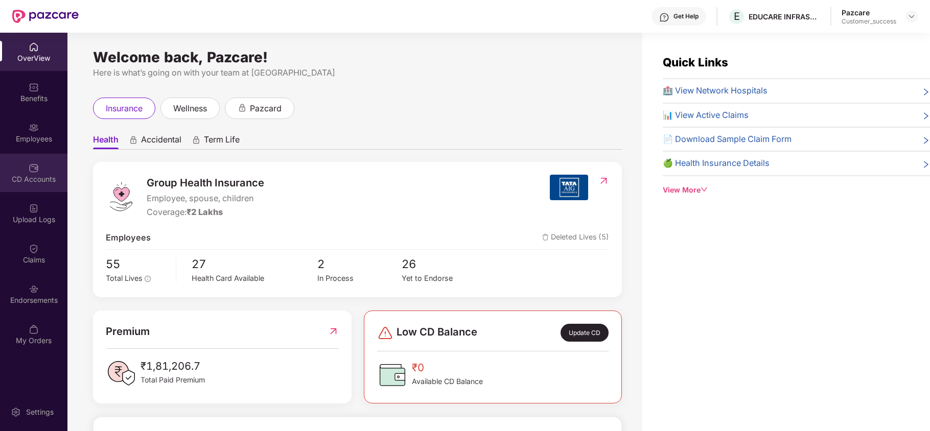
click at [26, 170] on div "CD Accounts" at bounding box center [33, 173] width 67 height 38
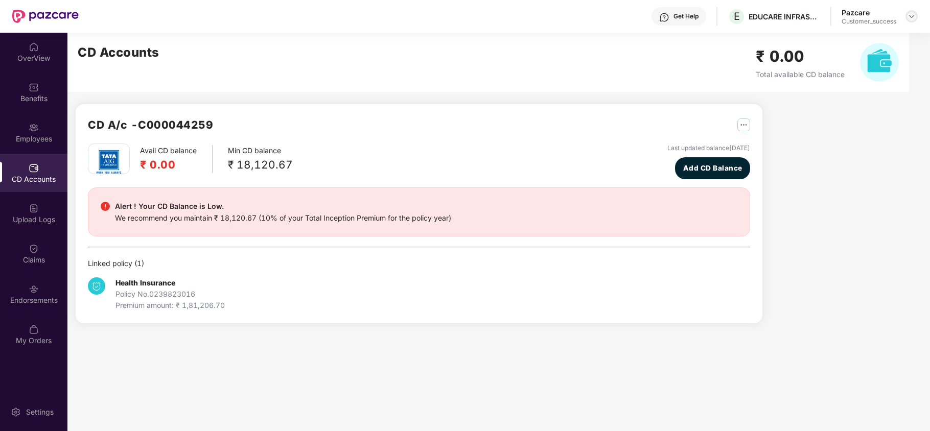
click at [906, 18] on div at bounding box center [911, 16] width 12 height 12
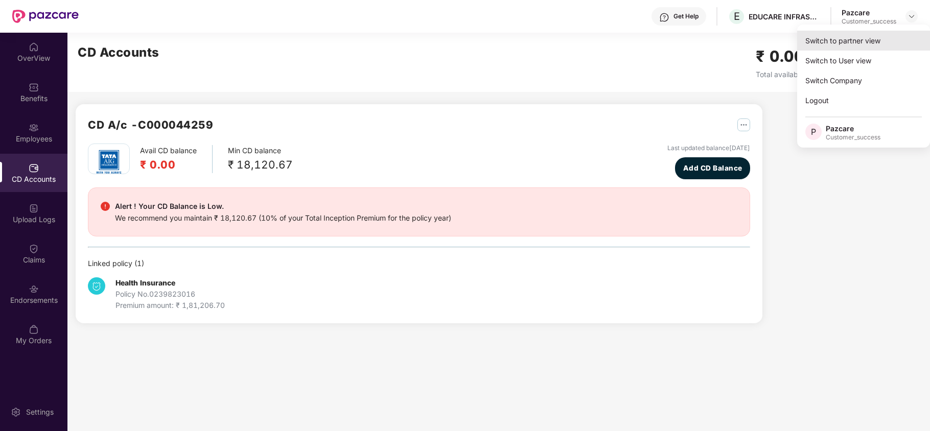
click at [846, 38] on div "Switch to partner view" at bounding box center [863, 41] width 133 height 20
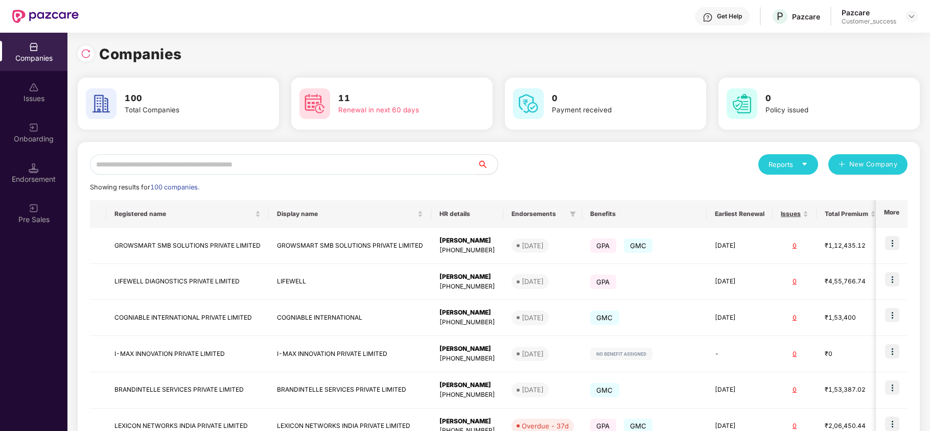
click at [227, 167] on input "text" at bounding box center [283, 164] width 387 height 20
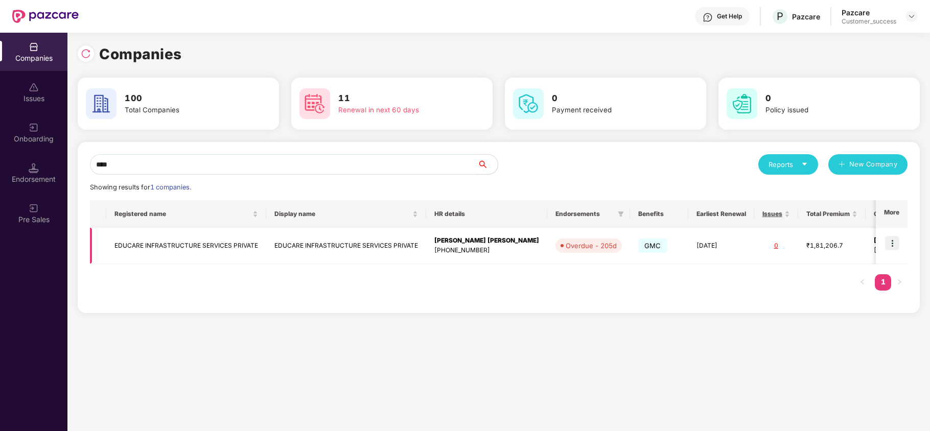
scroll to position [0, 44]
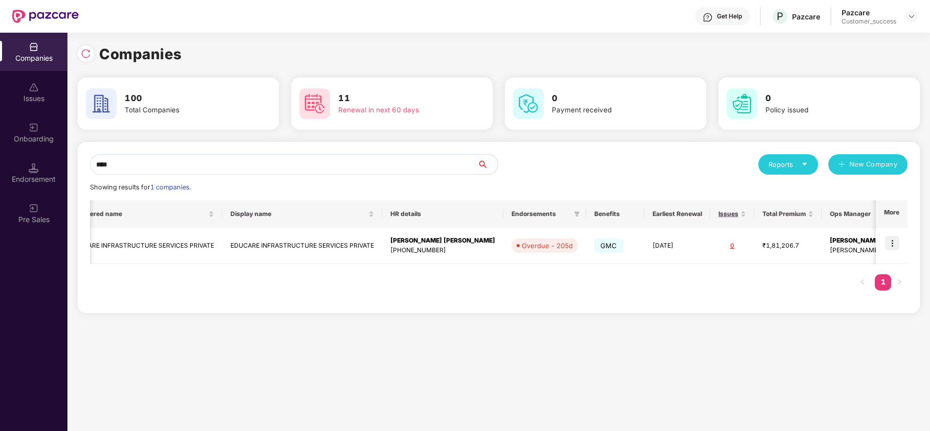
type input "****"
